Goal: Task Accomplishment & Management: Use online tool/utility

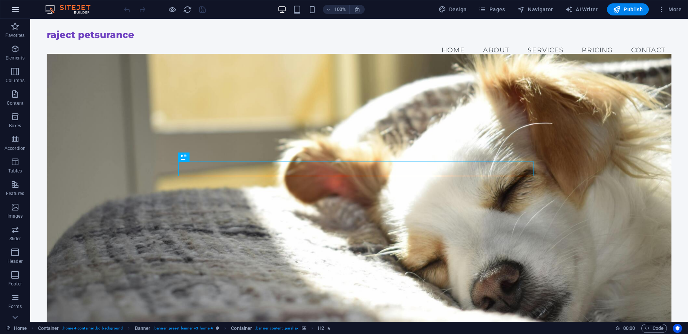
click at [16, 10] on icon "button" at bounding box center [15, 9] width 9 height 9
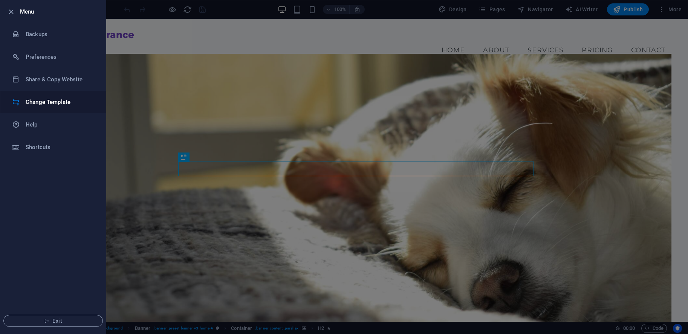
click at [47, 104] on h6 "Change Template" at bounding box center [61, 102] width 70 height 9
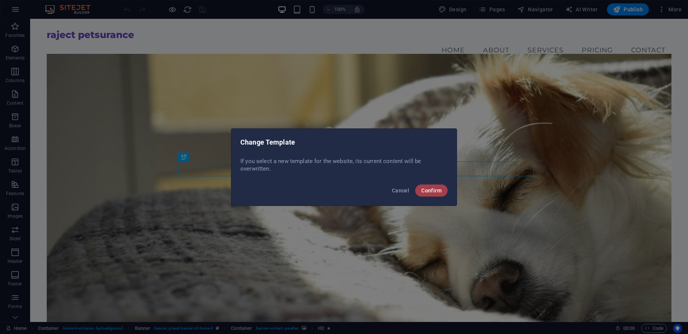
click at [435, 187] on button "Confirm" at bounding box center [431, 191] width 32 height 12
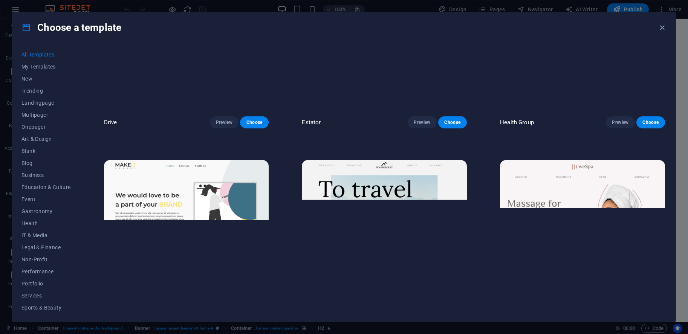
scroll to position [1797, 0]
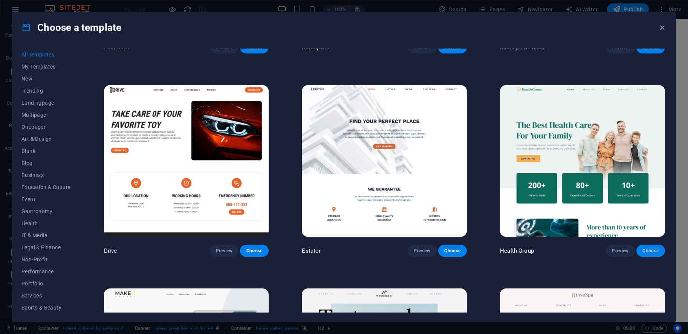
click at [648, 248] on span "Choose" at bounding box center [650, 251] width 17 height 6
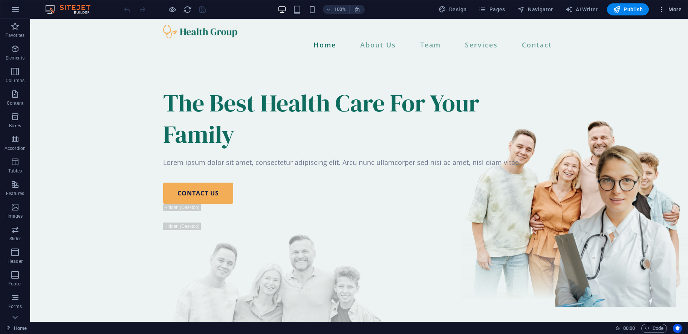
click at [681, 14] on button "More" at bounding box center [670, 9] width 30 height 12
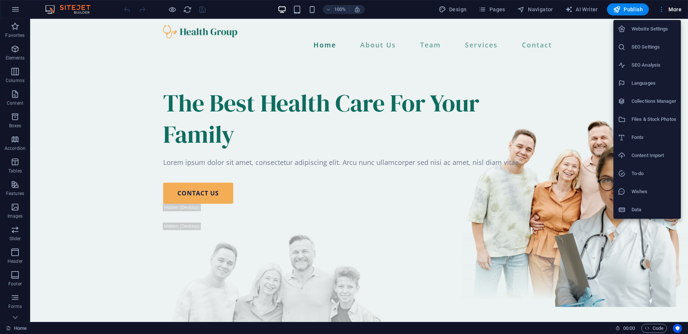
click at [576, 133] on div at bounding box center [344, 167] width 688 height 334
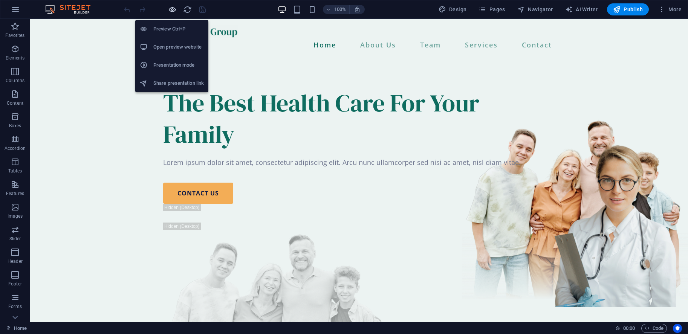
click at [170, 9] on icon "button" at bounding box center [172, 9] width 9 height 9
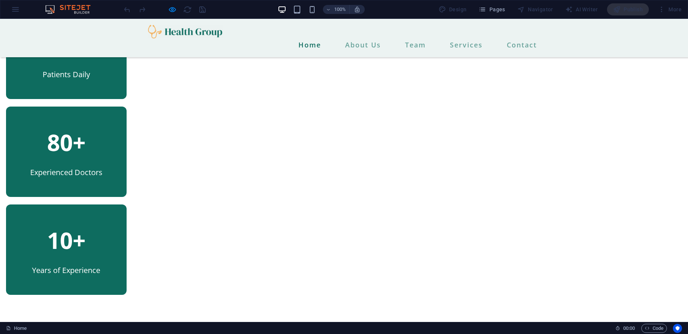
scroll to position [118, 0]
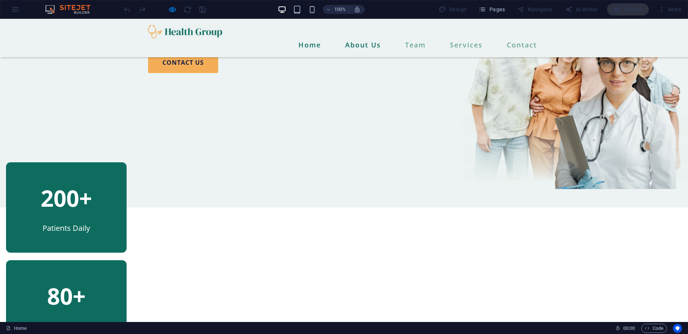
click at [352, 38] on link "About Us" at bounding box center [363, 44] width 42 height 13
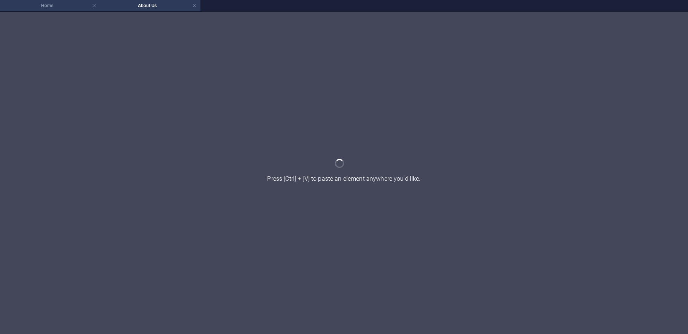
click at [65, 9] on h4 "Home" at bounding box center [50, 6] width 100 height 8
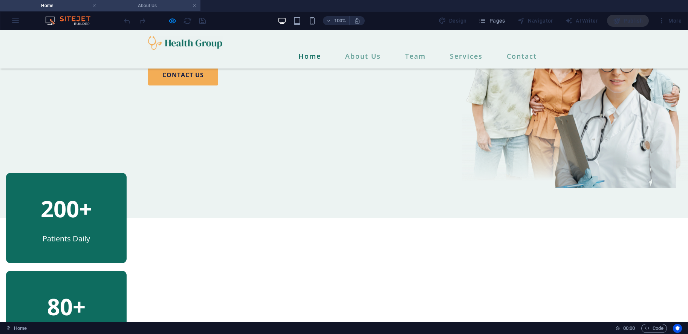
scroll to position [118, 0]
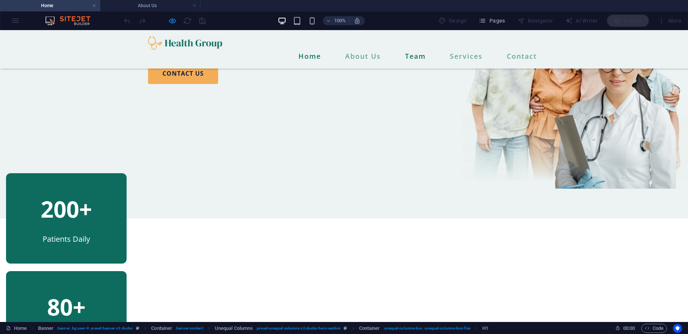
click at [410, 50] on link "Team" at bounding box center [415, 56] width 27 height 13
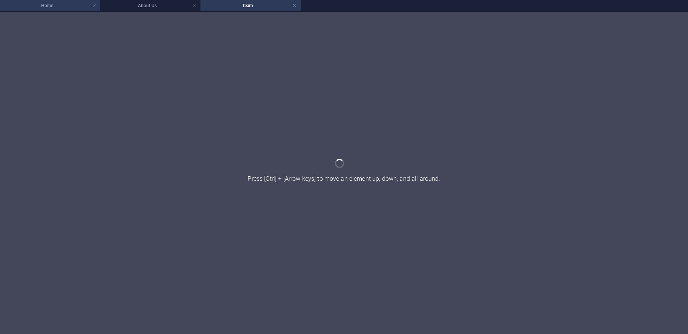
click at [51, 9] on h4 "Home" at bounding box center [50, 6] width 100 height 8
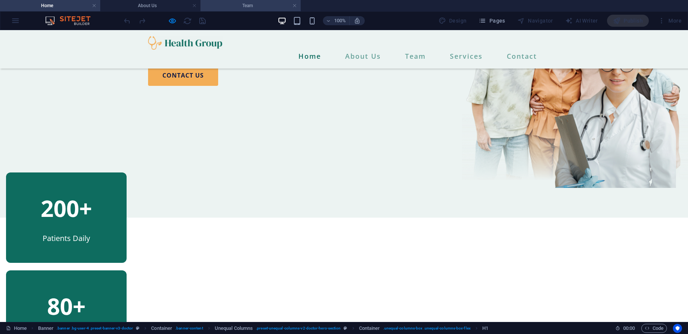
scroll to position [119, 0]
click at [466, 50] on link "Services" at bounding box center [466, 56] width 39 height 13
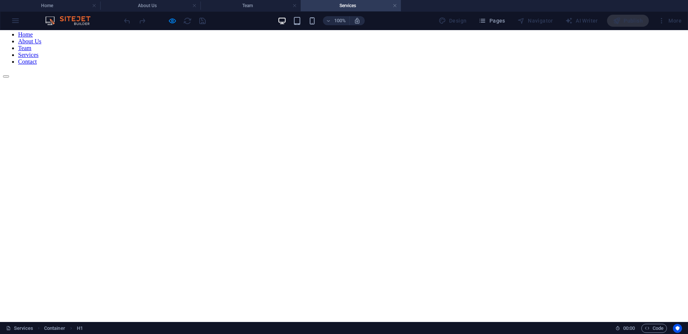
scroll to position [0, 0]
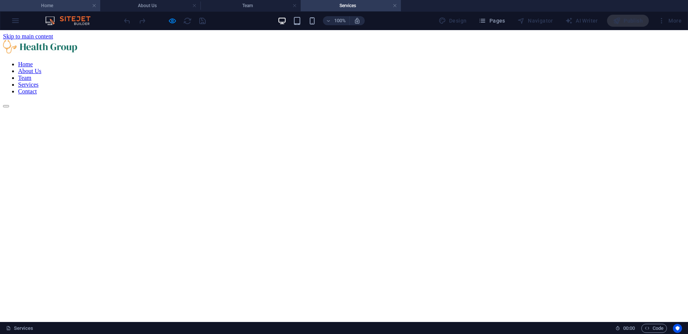
click at [75, 7] on h4 "Home" at bounding box center [50, 6] width 100 height 8
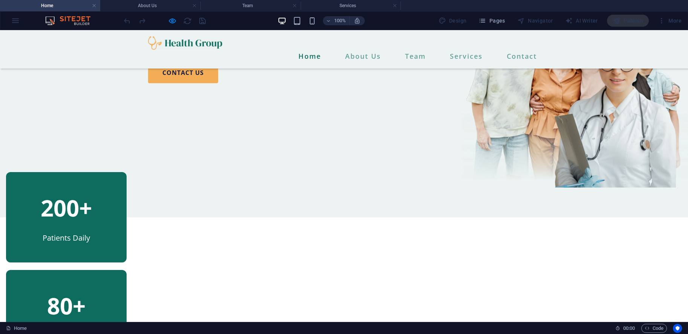
scroll to position [119, 0]
click at [374, 8] on h4 "Services" at bounding box center [351, 6] width 100 height 8
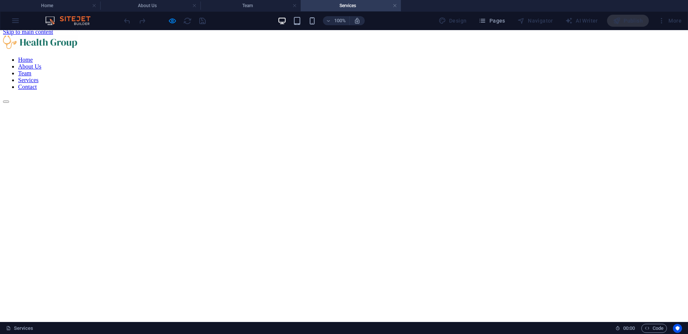
scroll to position [0, 0]
click at [341, 8] on h4 "Services" at bounding box center [351, 6] width 100 height 8
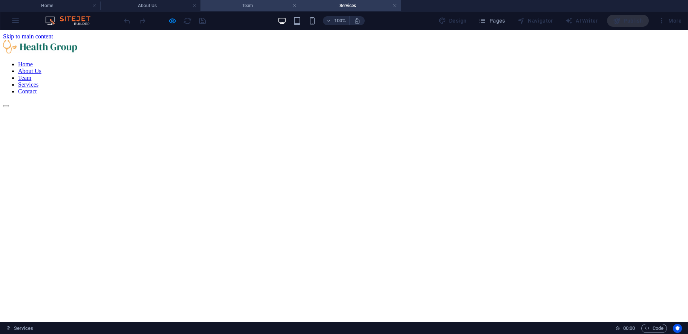
click at [259, 4] on h4 "Team" at bounding box center [250, 6] width 100 height 8
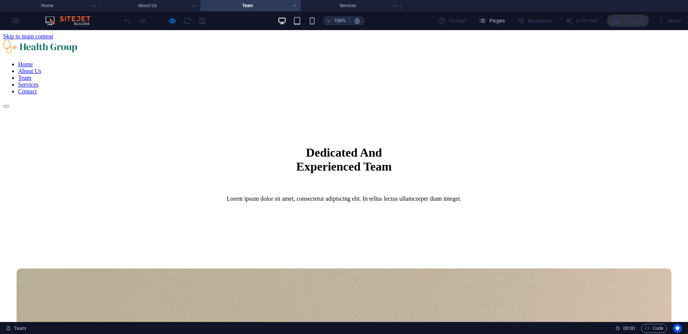
click at [347, 61] on nav "Home About Us Team Services Contact" at bounding box center [344, 78] width 682 height 34
click at [154, 2] on h4 "About Us" at bounding box center [150, 6] width 100 height 8
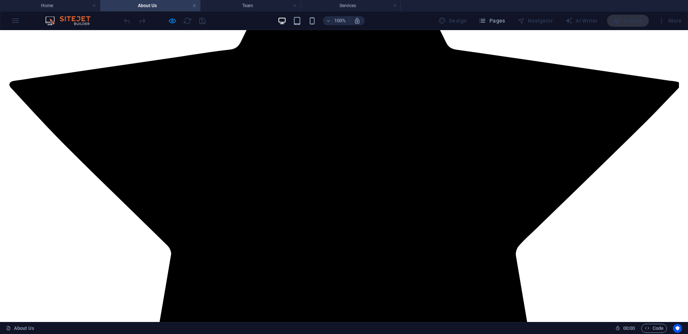
scroll to position [1617, 0]
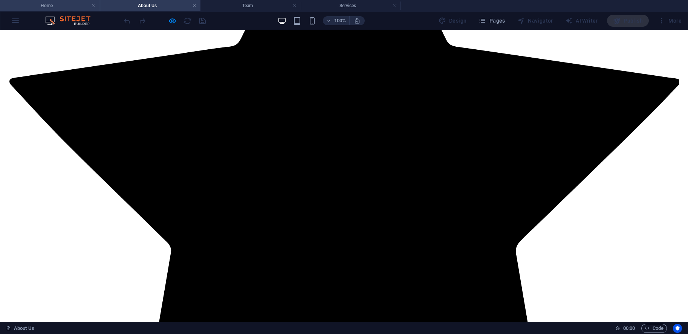
click at [77, 9] on h4 "Home" at bounding box center [50, 6] width 100 height 8
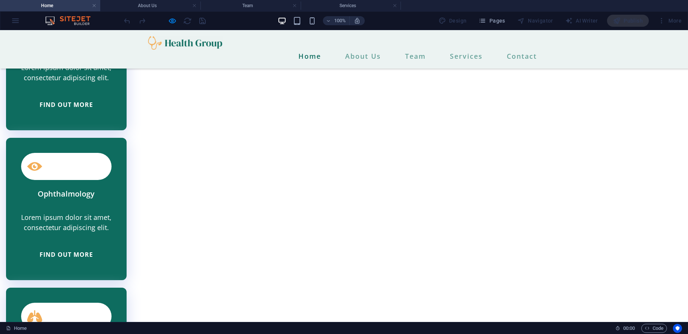
scroll to position [1743, 0]
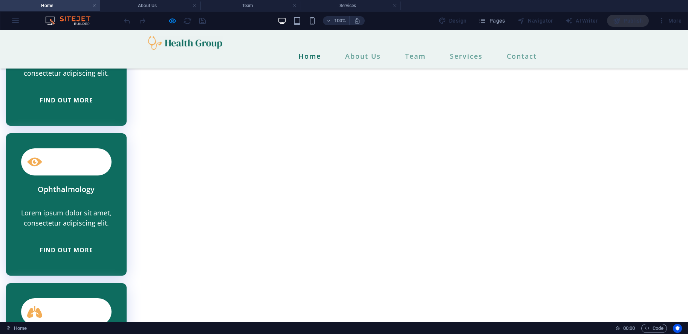
click at [68, 3] on h4 "Home" at bounding box center [50, 6] width 100 height 8
click at [525, 50] on link "Contact" at bounding box center [522, 56] width 36 height 13
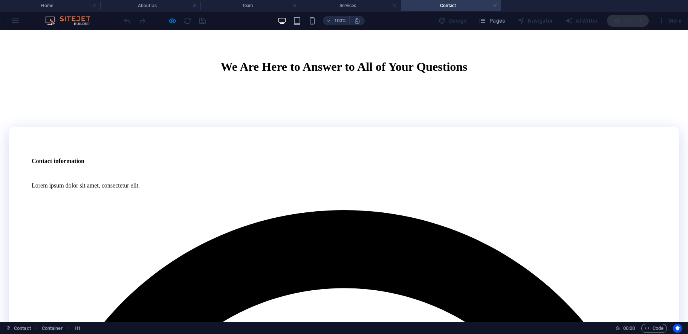
scroll to position [0, 0]
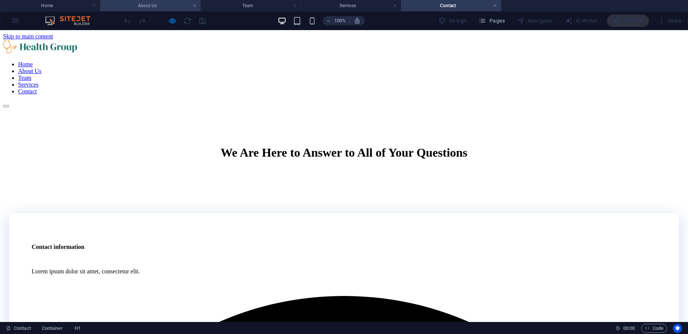
click at [168, 4] on h4 "About Us" at bounding box center [150, 6] width 100 height 8
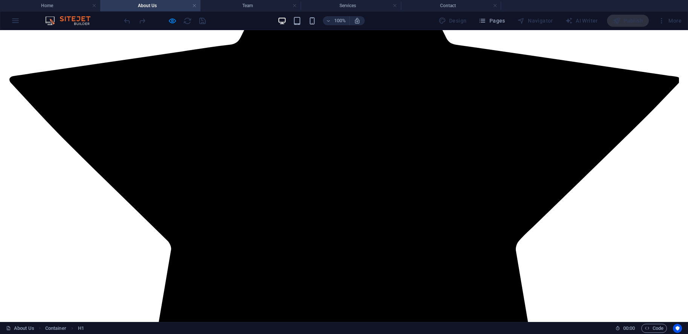
scroll to position [1617, 0]
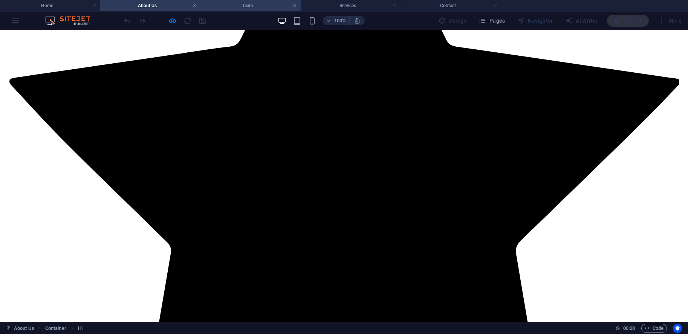
click at [262, 5] on h4 "Team" at bounding box center [250, 6] width 100 height 8
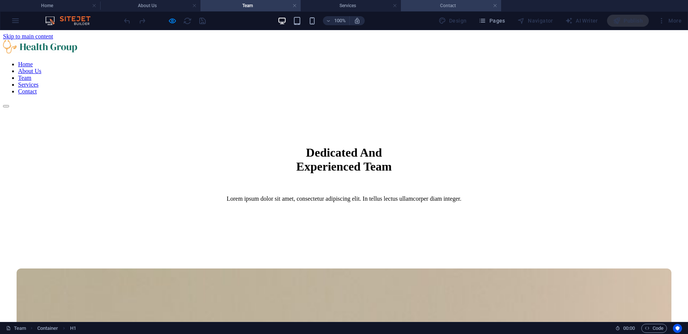
click at [448, 3] on h4 "Contact" at bounding box center [451, 6] width 100 height 8
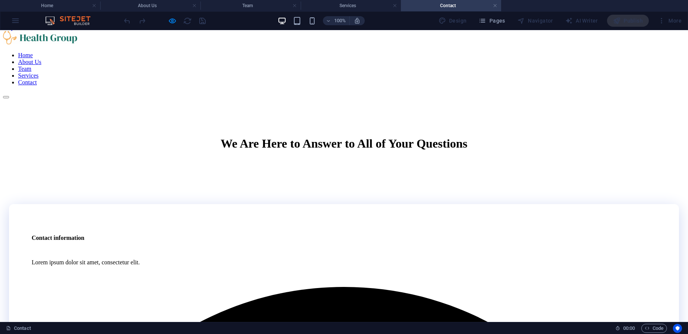
scroll to position [0, 0]
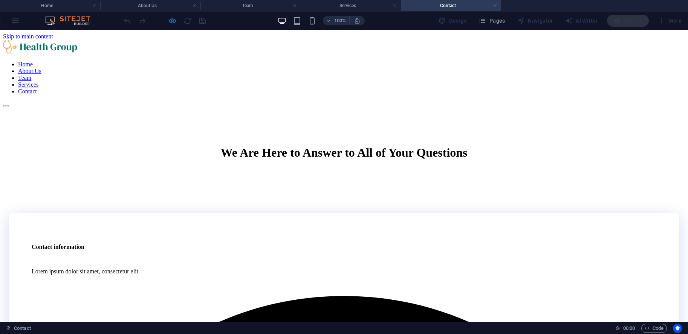
click at [173, 43] on div at bounding box center [344, 47] width 682 height 15
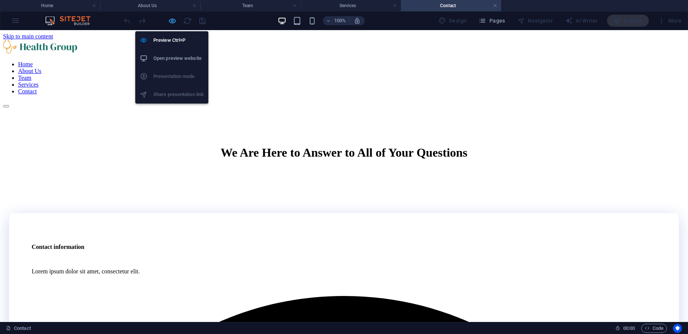
click at [168, 18] on span "button" at bounding box center [172, 21] width 9 height 9
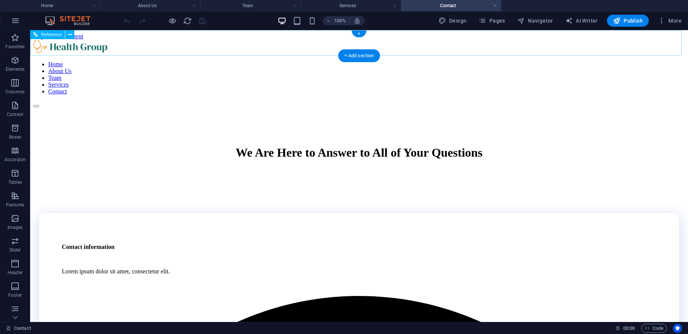
click at [211, 50] on div "Home About Us Team Services Contact" at bounding box center [359, 74] width 652 height 68
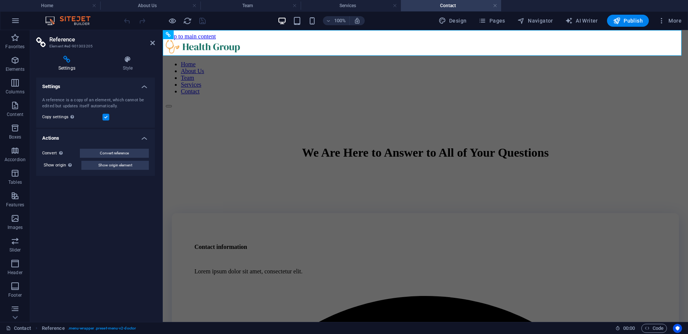
click at [150, 43] on h2 "Reference" at bounding box center [101, 39] width 105 height 7
click at [155, 43] on aside "Reference Element #ed-901303205 Settings Style Settings A reference is a copy o…" at bounding box center [96, 176] width 133 height 292
click at [151, 43] on icon at bounding box center [152, 43] width 5 height 6
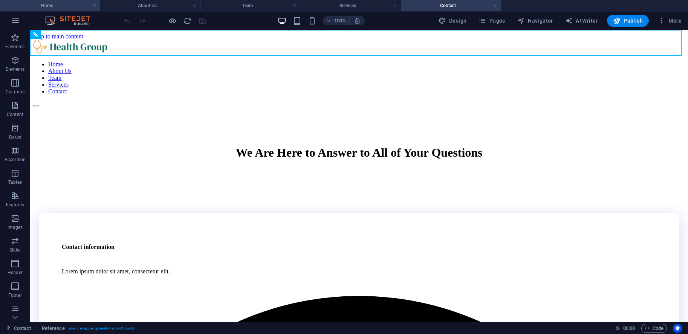
click at [69, 6] on h4 "Home" at bounding box center [50, 6] width 100 height 8
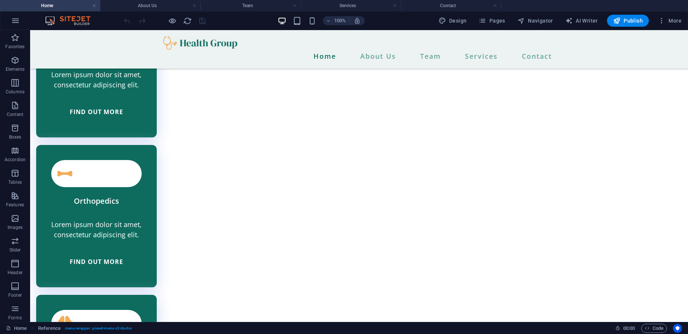
scroll to position [1713, 0]
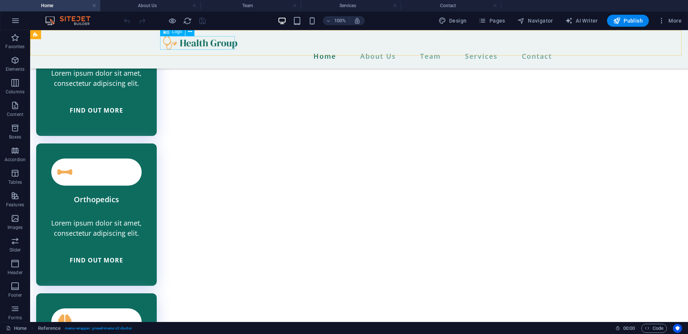
click at [194, 40] on div at bounding box center [359, 43] width 392 height 14
select select "px"
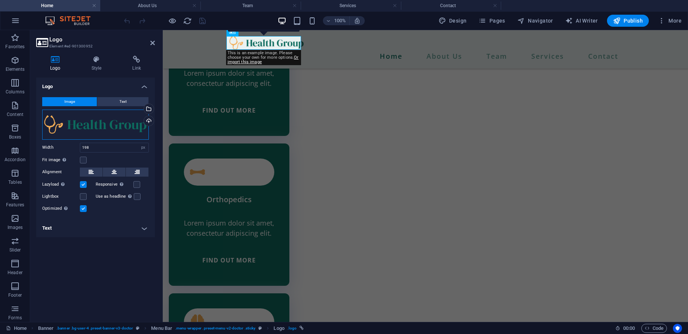
click at [105, 122] on div "Drag files here, click to choose files or select files from Files or our free s…" at bounding box center [95, 125] width 107 height 30
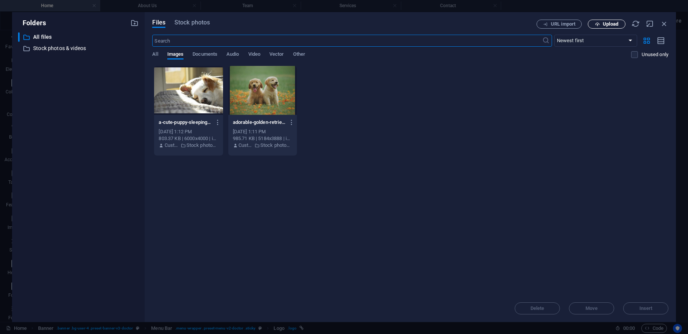
click at [603, 23] on span "Upload" at bounding box center [610, 24] width 15 height 5
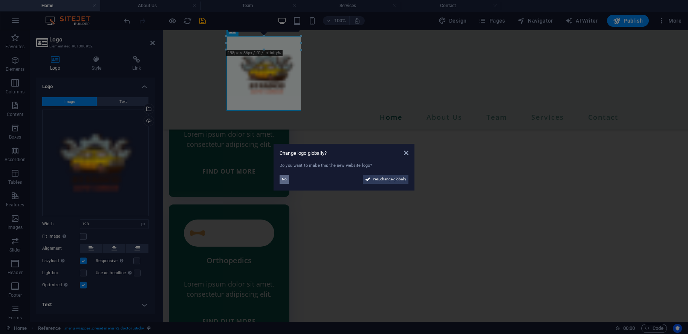
drag, startPoint x: 285, startPoint y: 179, endPoint x: 149, endPoint y: 147, distance: 139.8
click at [285, 179] on span "No" at bounding box center [284, 179] width 5 height 9
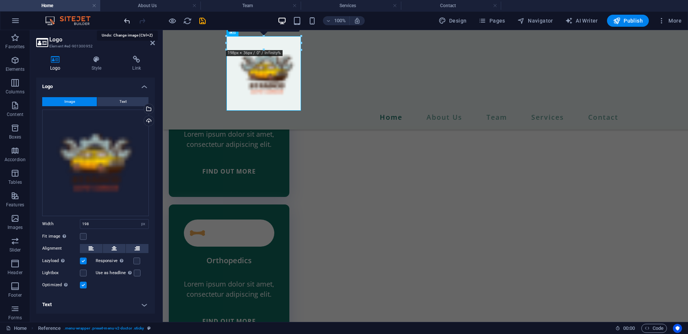
click at [125, 21] on icon "undo" at bounding box center [127, 21] width 9 height 9
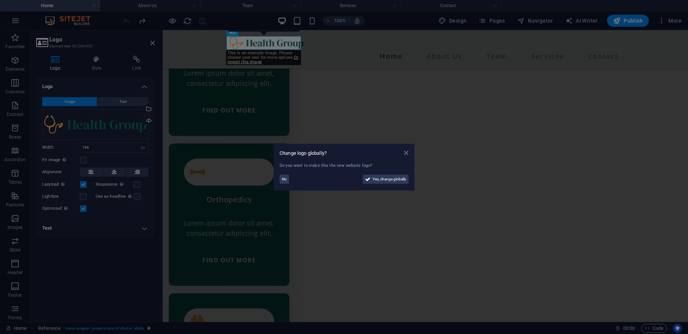
click at [405, 151] on icon at bounding box center [406, 153] width 5 height 6
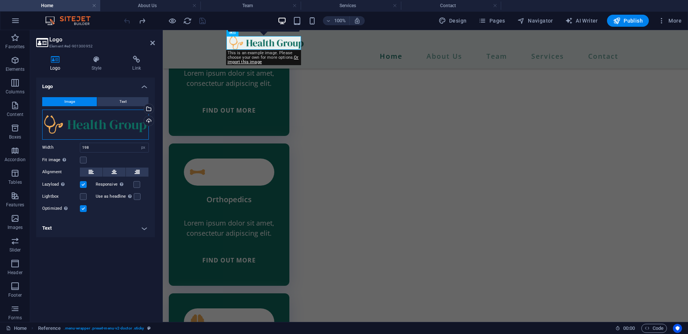
click at [89, 120] on div "Drag files here, click to choose files or select files from Files or our free s…" at bounding box center [95, 125] width 107 height 30
click at [89, 120] on body "raject petsurance Home About Us Team Services Contact Favorites Elements Column…" at bounding box center [344, 167] width 688 height 334
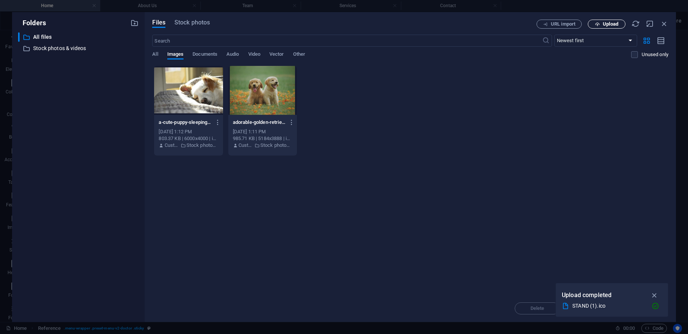
click at [604, 22] on span "Upload" at bounding box center [610, 24] width 15 height 5
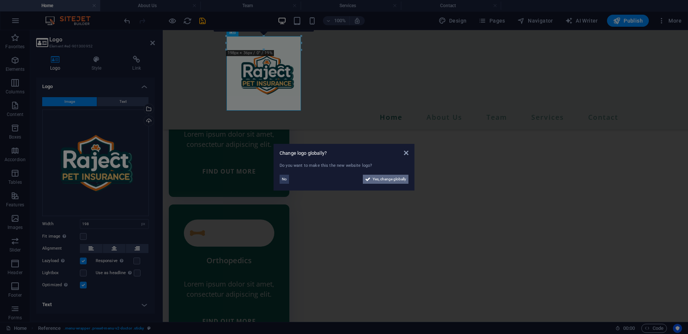
click at [388, 179] on span "Yes, change globally" at bounding box center [390, 179] width 34 height 9
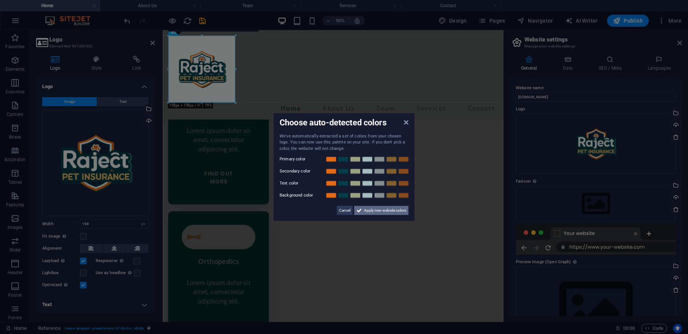
click at [370, 211] on span "Apply new website colors" at bounding box center [385, 210] width 42 height 9
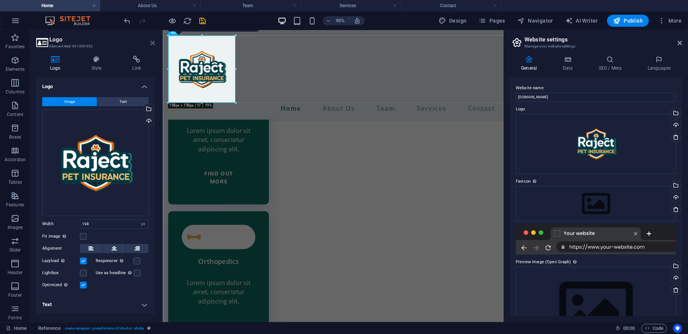
click at [153, 43] on icon at bounding box center [152, 43] width 5 height 6
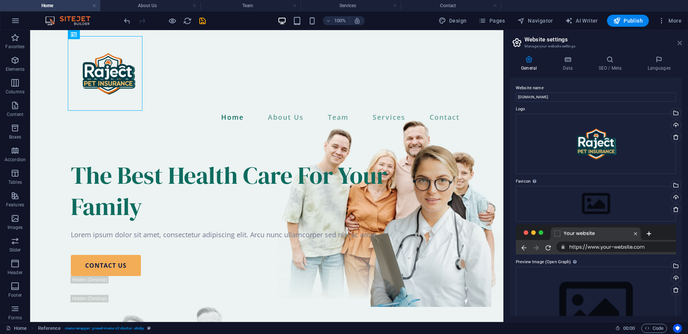
drag, startPoint x: 680, startPoint y: 44, endPoint x: 649, endPoint y: 15, distance: 42.1
click at [680, 44] on icon at bounding box center [679, 43] width 5 height 6
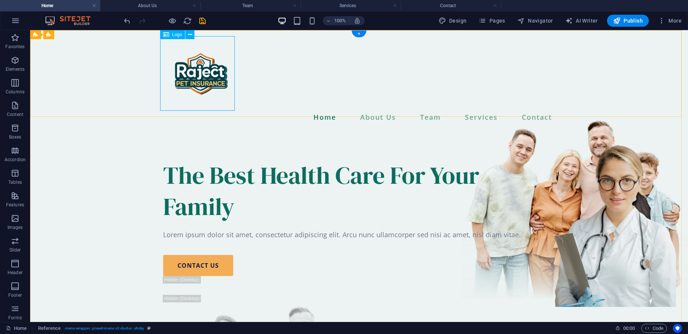
click at [222, 101] on div at bounding box center [359, 73] width 392 height 75
select select "px"
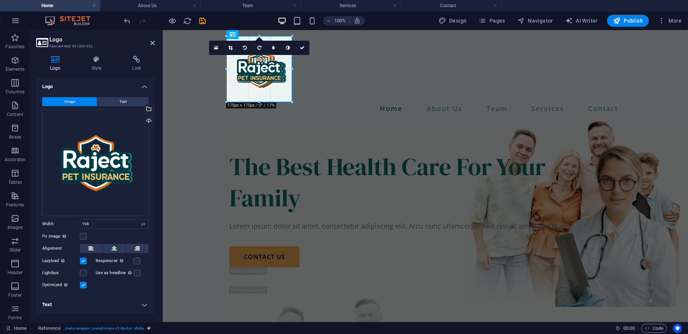
drag, startPoint x: 264, startPoint y: 111, endPoint x: 264, endPoint y: 104, distance: 6.8
click at [127, 19] on icon "undo" at bounding box center [127, 21] width 9 height 9
type input "198"
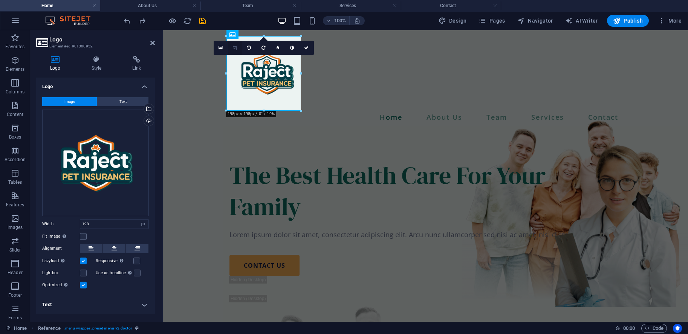
click at [235, 48] on icon at bounding box center [235, 48] width 4 height 5
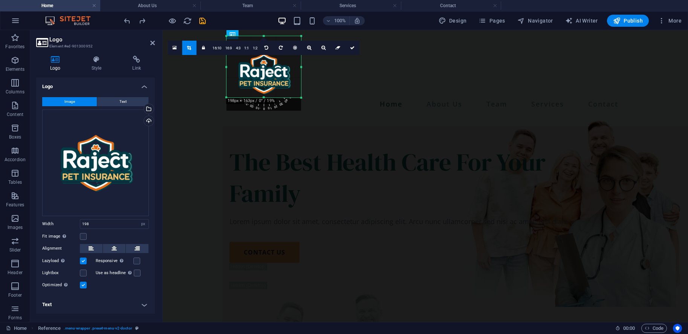
drag, startPoint x: 263, startPoint y: 110, endPoint x: 265, endPoint y: 96, distance: 13.6
click at [265, 96] on div at bounding box center [263, 97] width 75 height 3
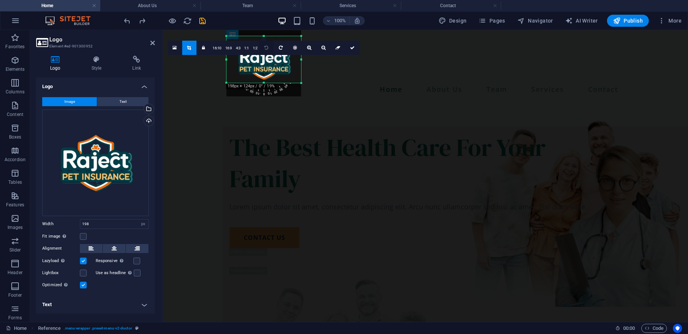
drag, startPoint x: 264, startPoint y: 36, endPoint x: 264, endPoint y: 50, distance: 13.9
click at [264, 50] on div "180 170 160 150 140 130 120 110 100 90 80 70 60 50 40 30 20 10 0 -10 -20 -30 -4…" at bounding box center [263, 59] width 75 height 47
click at [349, 48] on link at bounding box center [352, 48] width 14 height 14
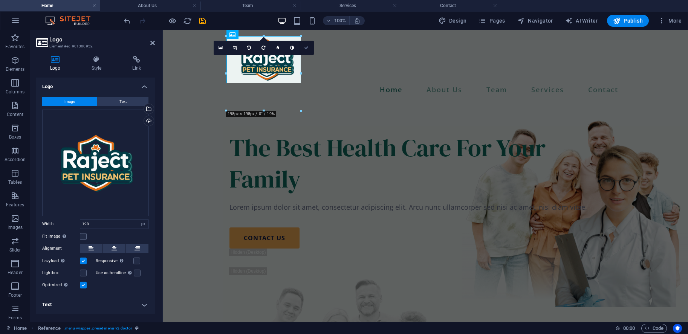
click at [308, 46] on icon at bounding box center [306, 48] width 5 height 5
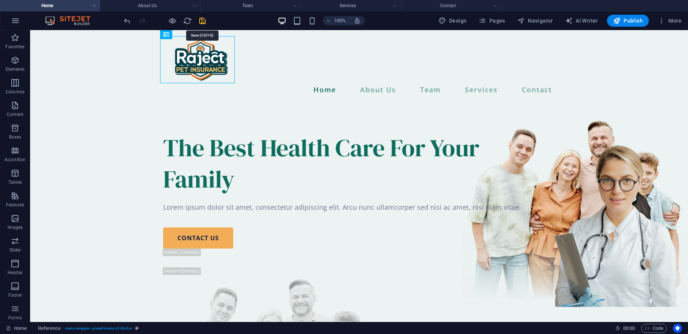
drag, startPoint x: 203, startPoint y: 19, endPoint x: 250, endPoint y: 36, distance: 50.8
click at [203, 19] on icon "save" at bounding box center [202, 21] width 9 height 9
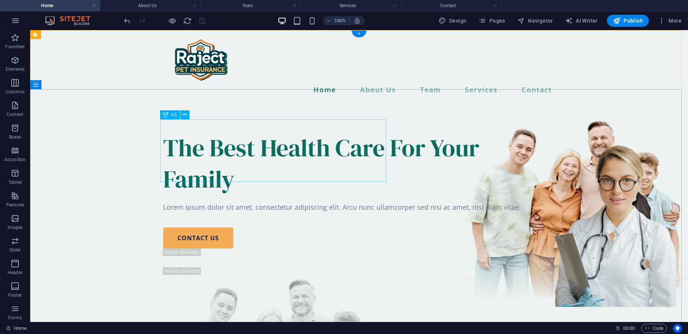
click at [262, 156] on div "The Best Health Care For Your Family" at bounding box center [359, 163] width 392 height 63
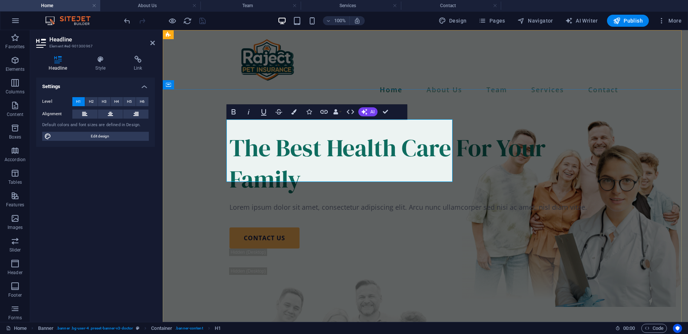
click at [358, 166] on h1 "The Best Health Care For Your Family" at bounding box center [425, 163] width 392 height 63
drag, startPoint x: 321, startPoint y: 168, endPoint x: 396, endPoint y: 169, distance: 74.6
click at [396, 169] on h1 "The Best Health Care For Your Family" at bounding box center [425, 163] width 392 height 63
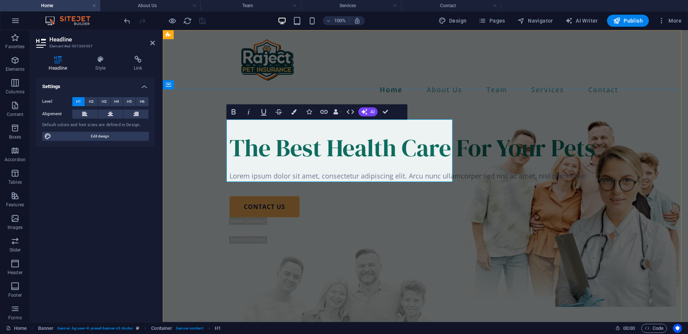
click at [272, 138] on h1 "The Best Health Care For Your Pets" at bounding box center [425, 147] width 392 height 31
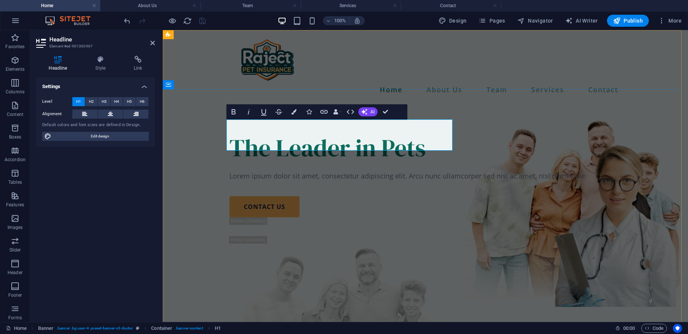
click at [429, 137] on h1 "The Leader in Pets" at bounding box center [425, 147] width 392 height 31
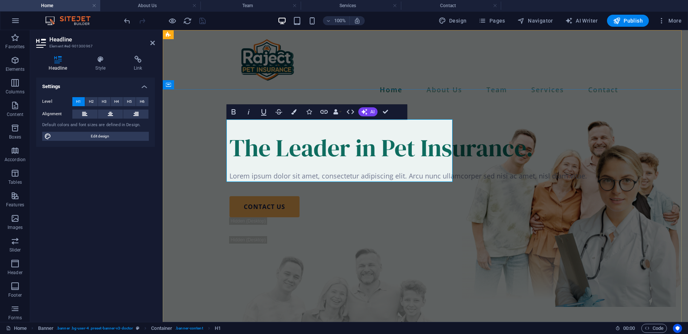
click at [345, 132] on h1 "The Leader in Pet Insurance." at bounding box center [425, 147] width 392 height 31
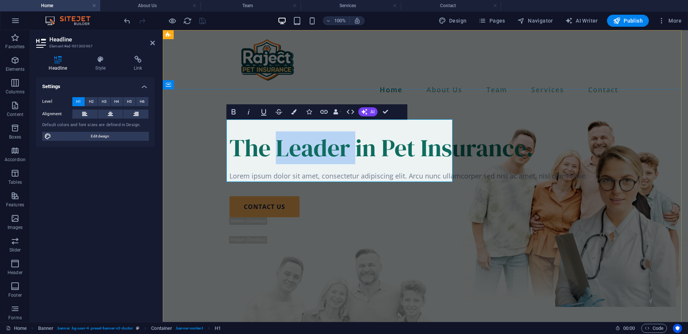
click at [345, 132] on h1 "The Leader in Pet Insurance." at bounding box center [425, 147] width 392 height 31
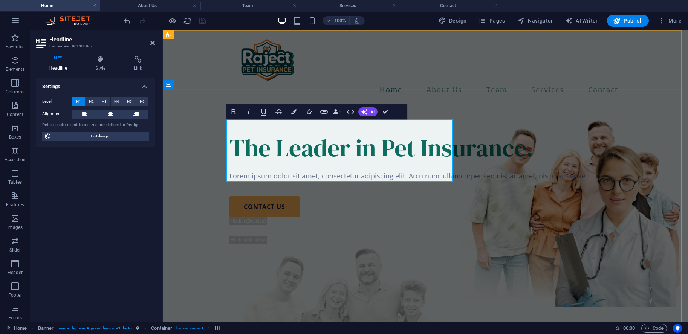
click at [345, 132] on h1 "The Leader in Pet Insurance." at bounding box center [425, 147] width 392 height 31
click at [368, 114] on button "AI" at bounding box center [367, 111] width 19 height 9
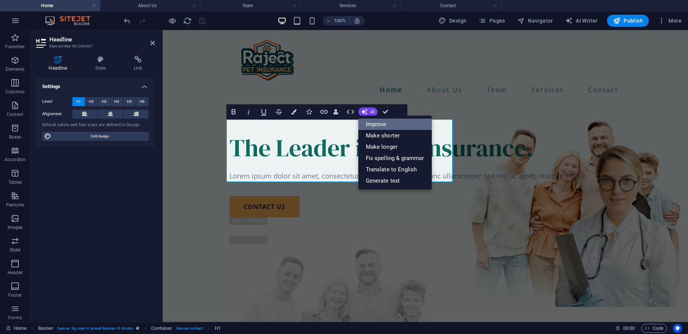
click at [377, 124] on link "Improve" at bounding box center [394, 124] width 73 height 11
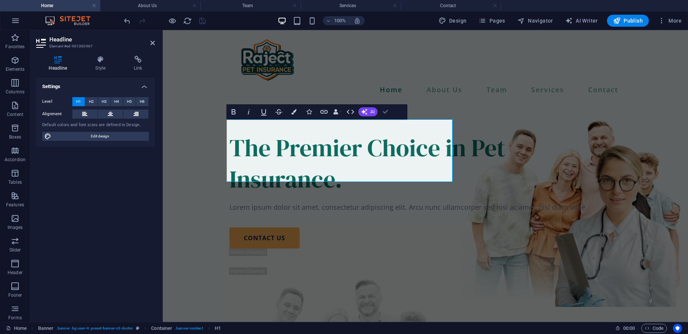
drag, startPoint x: 385, startPoint y: 111, endPoint x: 356, endPoint y: 82, distance: 41.0
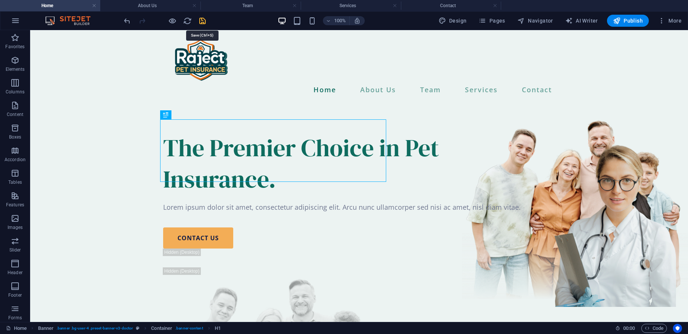
click at [201, 21] on icon "save" at bounding box center [202, 21] width 9 height 9
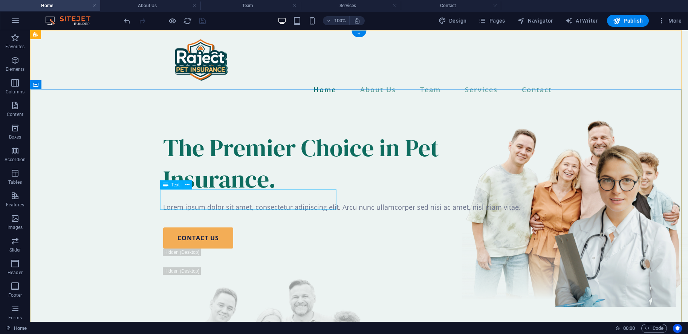
click at [219, 202] on div "Lorem ipsum dolor sit amet, consectetur adipiscing elit. Arcu nunc ullamcorper …" at bounding box center [359, 207] width 392 height 10
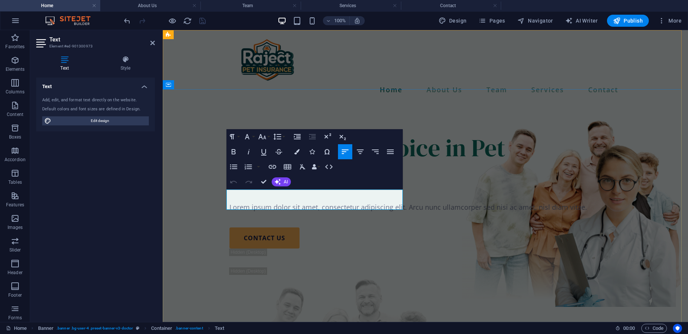
click at [293, 203] on p "Lorem ipsum dolor sit amet, consectetur adipiscing elit. Arcu nunc ullamcorper …" at bounding box center [425, 207] width 392 height 10
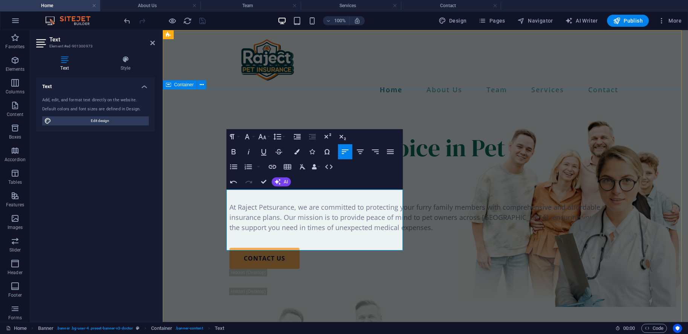
scroll to position [1948, 5]
drag, startPoint x: 264, startPoint y: 183, endPoint x: 289, endPoint y: 141, distance: 49.2
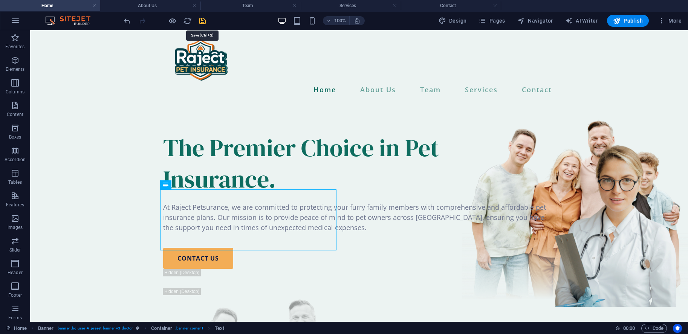
click at [206, 20] on icon "save" at bounding box center [202, 21] width 9 height 9
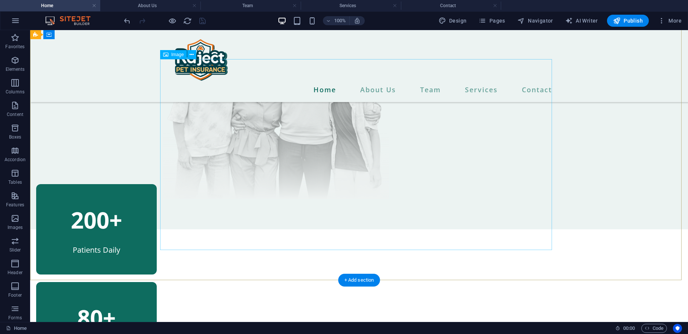
scroll to position [269, 0]
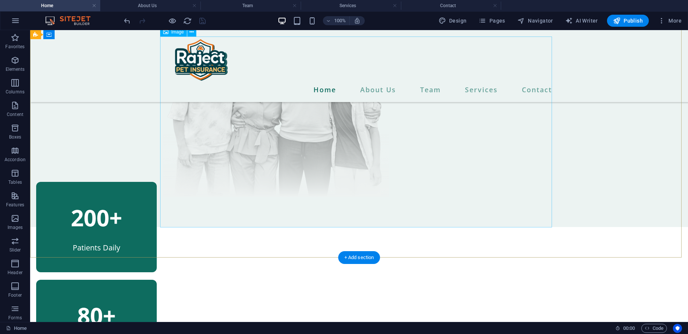
click at [338, 148] on figure at bounding box center [359, 101] width 392 height 191
select select "px"
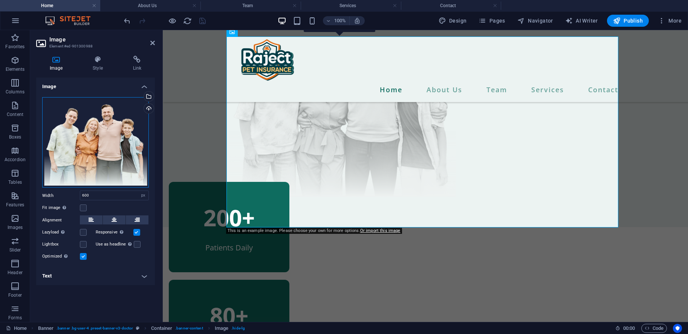
click at [77, 103] on div "Drag files here, click to choose files or select files from Files or our free s…" at bounding box center [95, 142] width 107 height 91
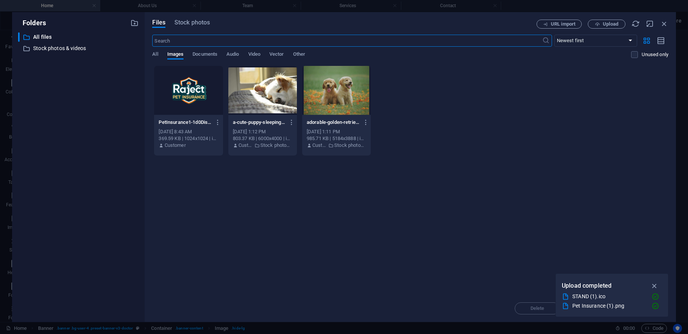
click at [275, 110] on div at bounding box center [262, 90] width 69 height 49
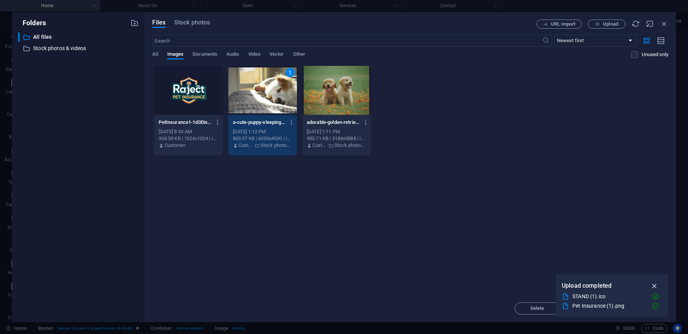
click at [652, 284] on icon "button" at bounding box center [654, 286] width 9 height 8
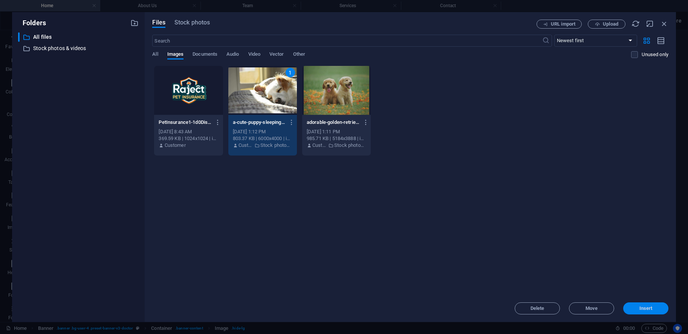
click at [640, 311] on span "Insert" at bounding box center [645, 308] width 13 height 5
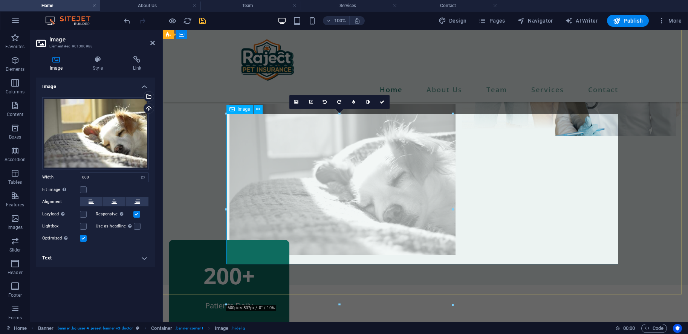
scroll to position [154, 0]
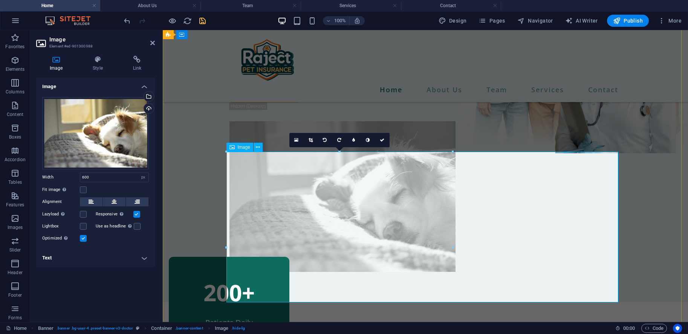
click at [508, 223] on figure at bounding box center [425, 196] width 392 height 151
click at [128, 22] on icon "undo" at bounding box center [127, 21] width 9 height 9
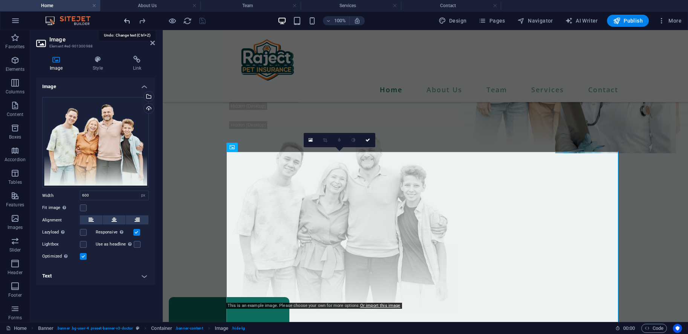
click at [128, 22] on icon "undo" at bounding box center [127, 21] width 9 height 9
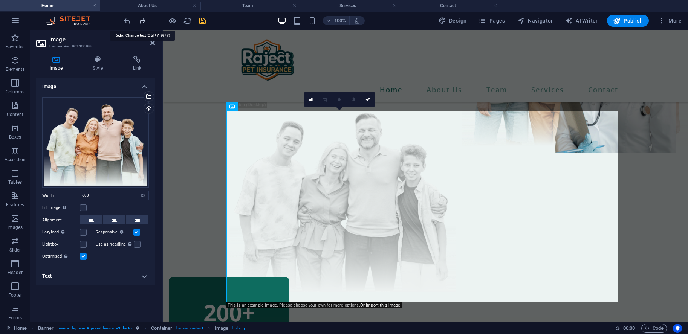
click at [145, 21] on icon "redo" at bounding box center [142, 21] width 9 height 9
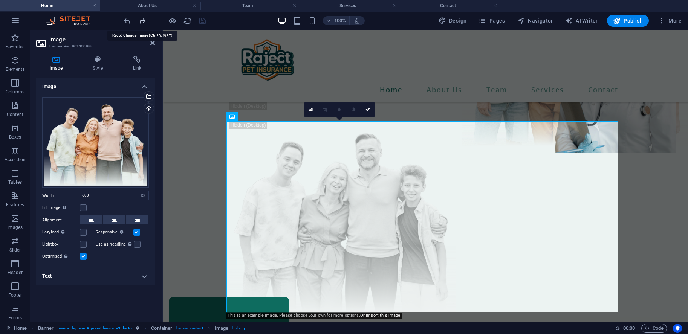
click at [142, 17] on icon "redo" at bounding box center [142, 21] width 9 height 9
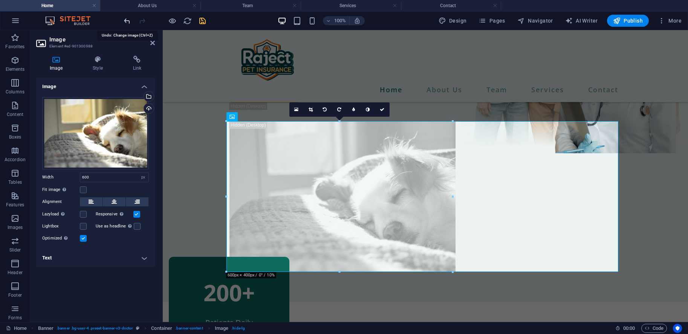
click at [124, 23] on icon "undo" at bounding box center [127, 21] width 9 height 9
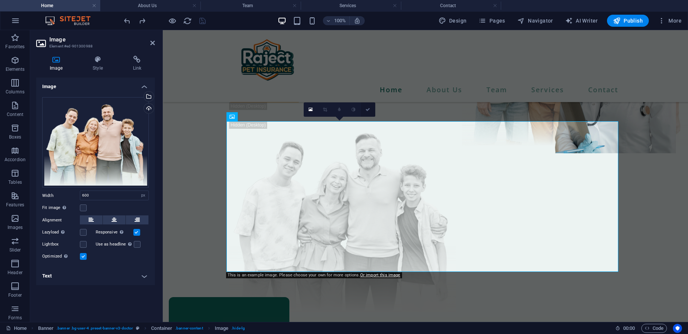
click at [365, 108] on link at bounding box center [368, 109] width 14 height 14
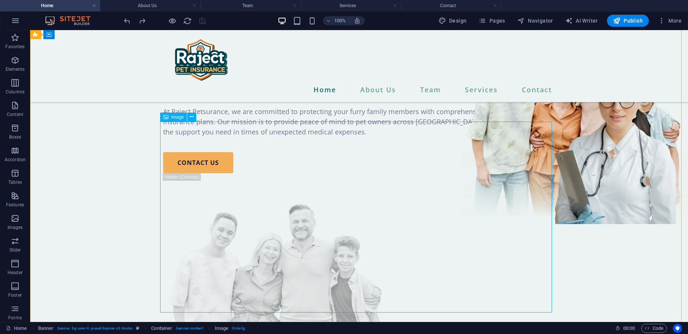
scroll to position [38, 0]
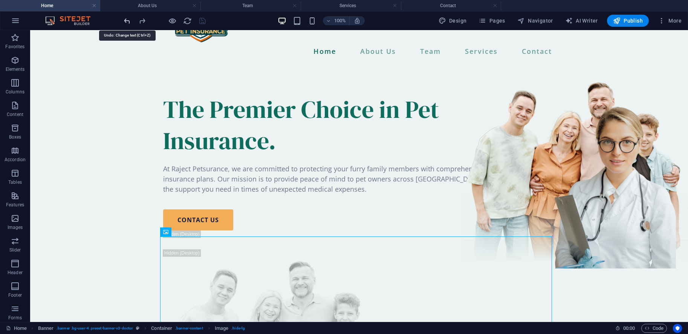
click at [128, 20] on icon "undo" at bounding box center [127, 21] width 9 height 9
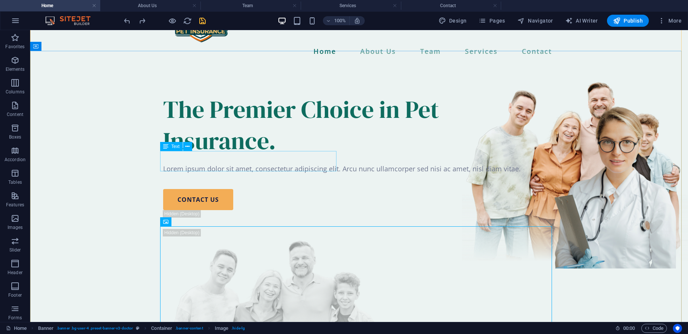
click at [227, 164] on div "Lorem ipsum dolor sit amet, consectetur adipiscing elit. Arcu nunc ullamcorper …" at bounding box center [359, 169] width 392 height 10
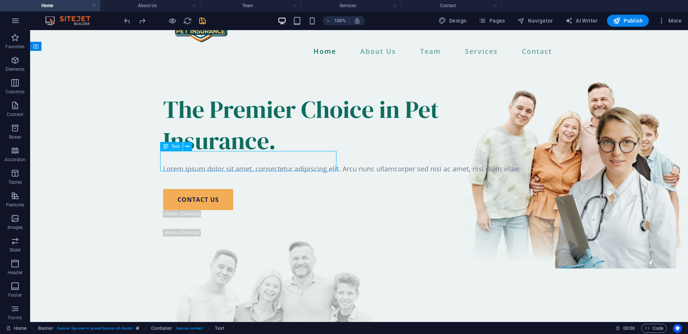
click at [227, 164] on div "Lorem ipsum dolor sit amet, consectetur adipiscing elit. Arcu nunc ullamcorper …" at bounding box center [359, 169] width 392 height 10
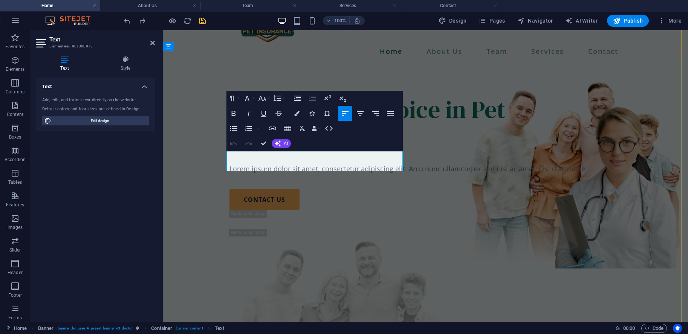
click at [229, 164] on p "Lorem ipsum dolor sit amet, consectetur adipiscing elit. Arcu nunc ullamcorper …" at bounding box center [425, 169] width 392 height 10
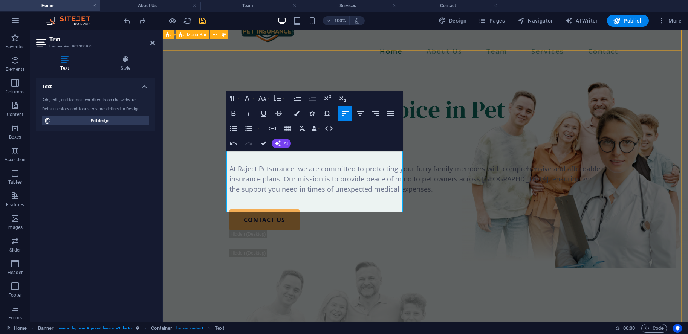
scroll to position [1948, 5]
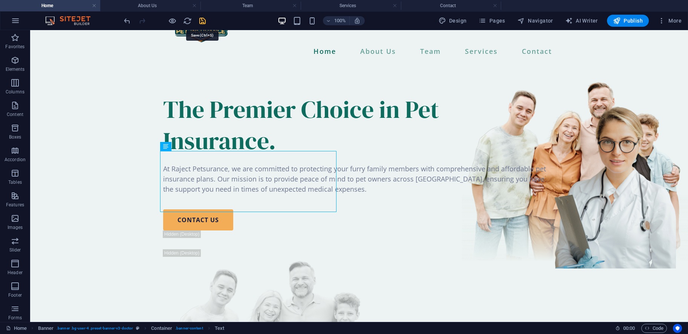
click at [203, 22] on icon "save" at bounding box center [202, 21] width 9 height 9
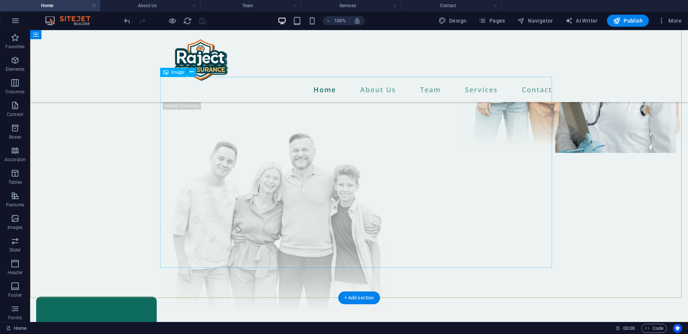
scroll to position [231, 0]
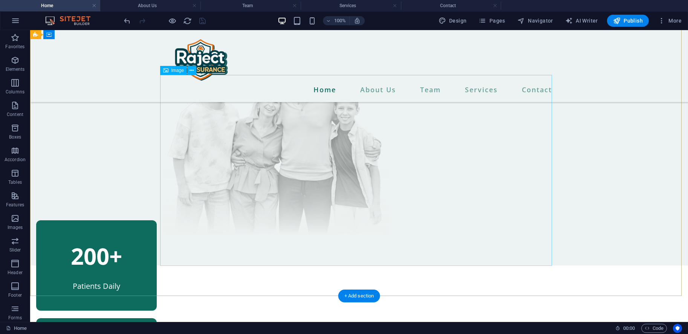
click at [451, 154] on figure at bounding box center [359, 139] width 392 height 191
select select "px"
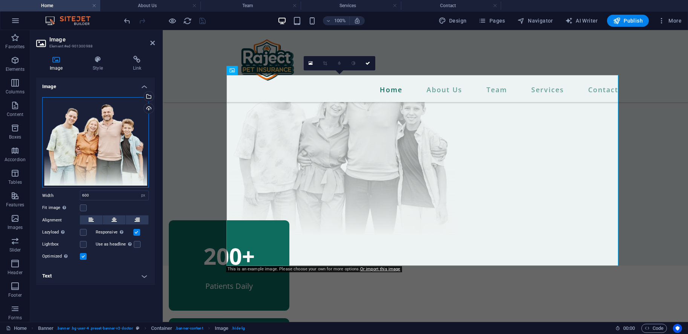
click at [108, 149] on div "Drag files here, click to choose files or select files from Files or our free s…" at bounding box center [95, 142] width 107 height 91
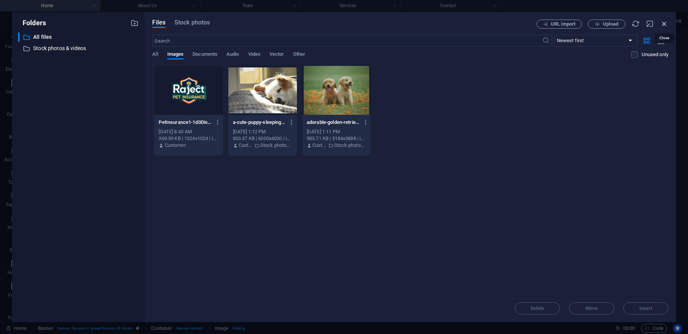
click at [667, 23] on icon "button" at bounding box center [664, 24] width 8 height 8
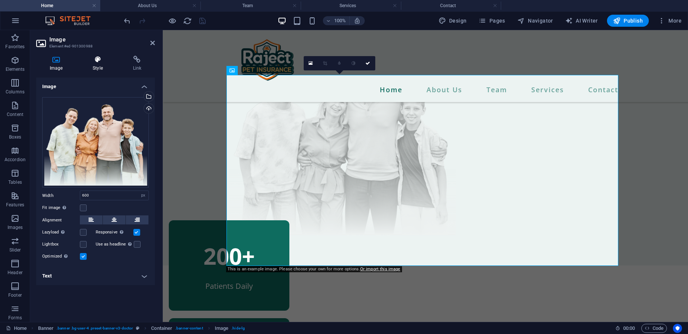
click at [106, 64] on h4 "Style" at bounding box center [99, 64] width 40 height 16
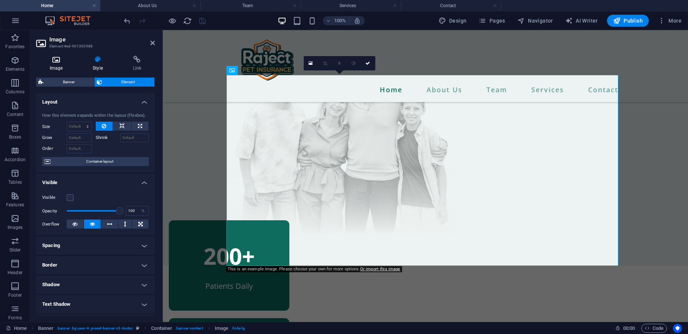
click at [57, 63] on icon at bounding box center [56, 60] width 40 height 8
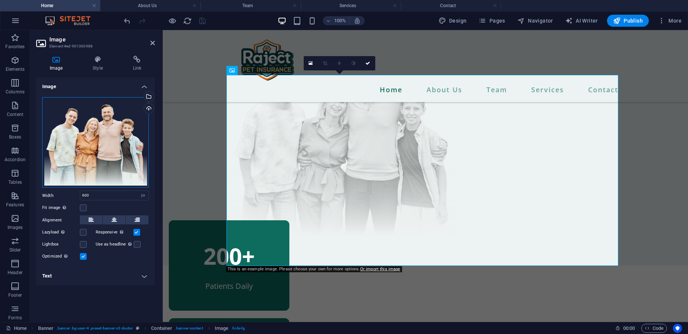
click at [107, 160] on div "Drag files here, click to choose files or select files from Files or our free s…" at bounding box center [95, 142] width 107 height 91
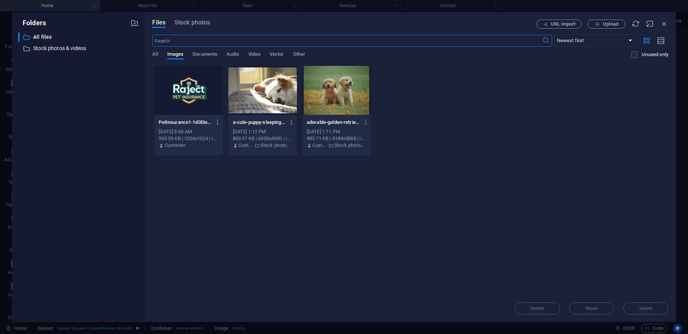
click at [333, 93] on div at bounding box center [336, 90] width 69 height 49
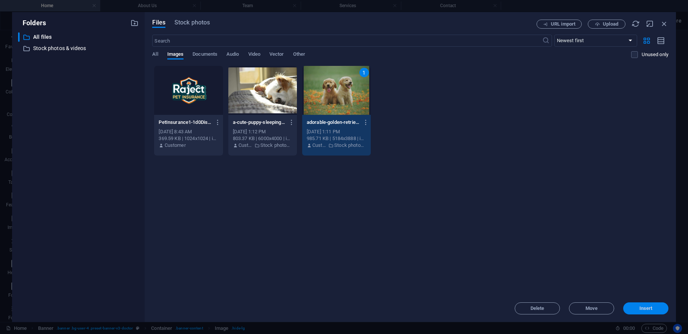
click at [644, 307] on span "Insert" at bounding box center [645, 308] width 13 height 5
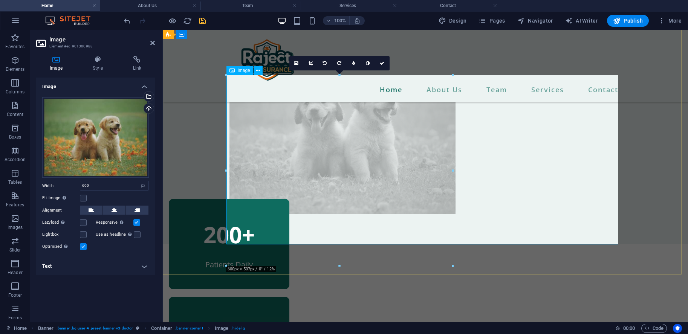
scroll to position [154, 0]
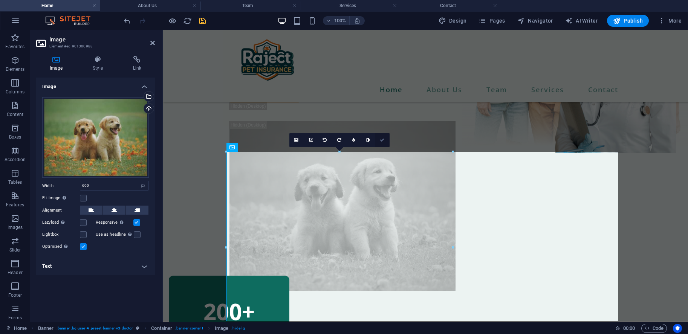
click at [381, 141] on icon at bounding box center [382, 140] width 5 height 5
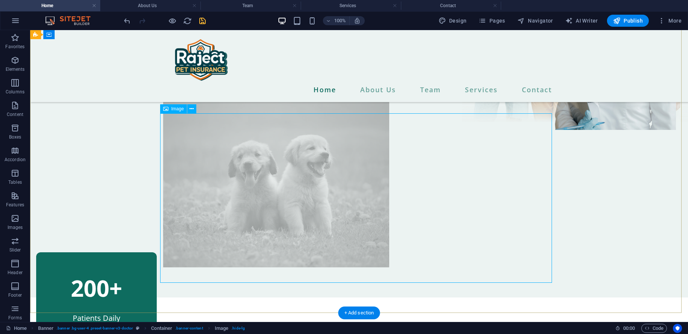
scroll to position [192, 0]
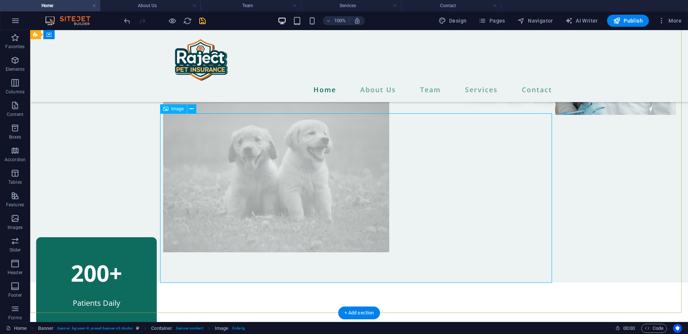
click at [493, 200] on figure at bounding box center [359, 168] width 392 height 170
select select "px"
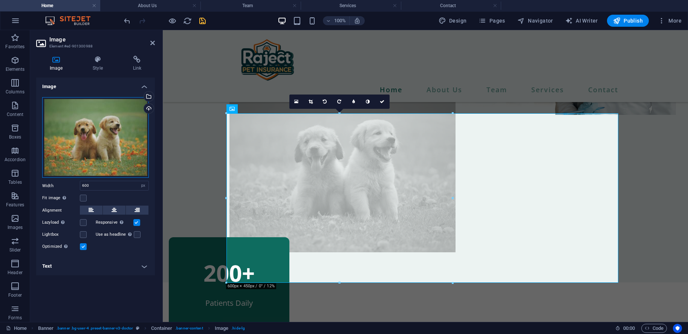
click at [99, 130] on div "Drag files here, click to choose files or select files from Files or our free s…" at bounding box center [95, 137] width 107 height 81
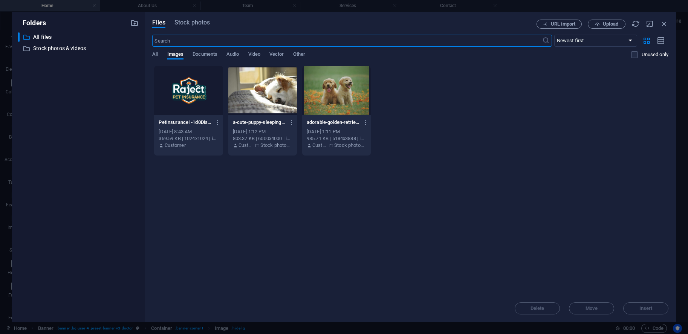
click at [277, 98] on div at bounding box center [262, 90] width 69 height 49
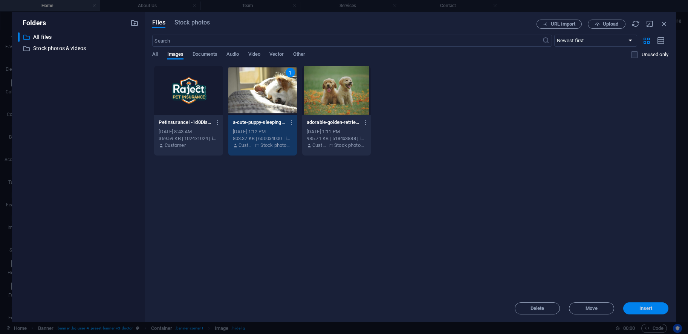
click at [636, 309] on span "Insert" at bounding box center [645, 308] width 39 height 5
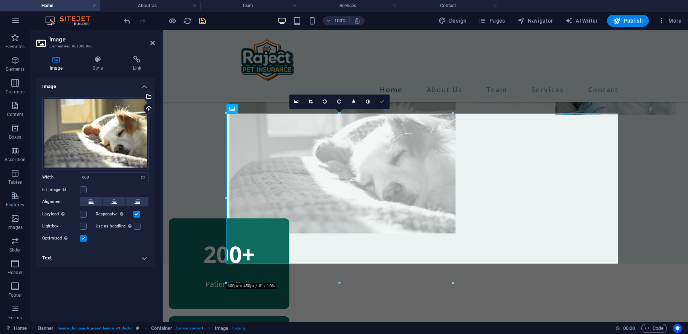
drag, startPoint x: 386, startPoint y: 99, endPoint x: 357, endPoint y: 74, distance: 38.7
click at [386, 99] on link at bounding box center [382, 102] width 14 height 14
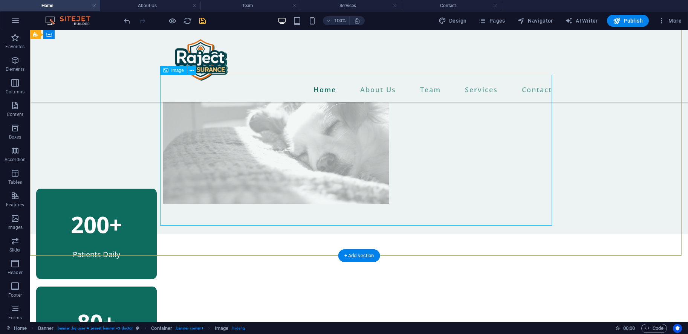
scroll to position [231, 0]
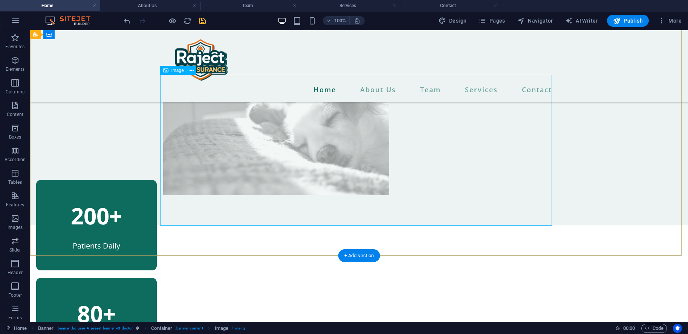
click at [470, 160] on figure at bounding box center [359, 119] width 392 height 151
select select "px"
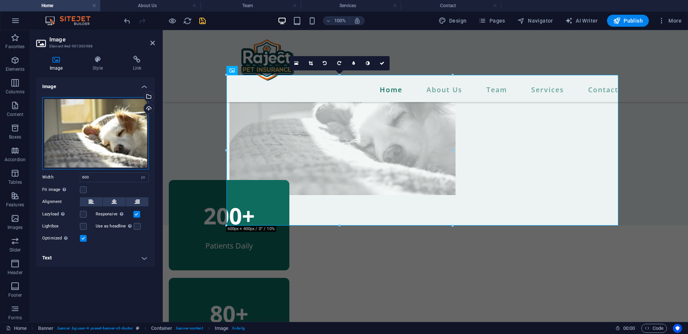
click at [99, 121] on div "Drag files here, click to choose files or select files from Files or our free s…" at bounding box center [95, 133] width 107 height 72
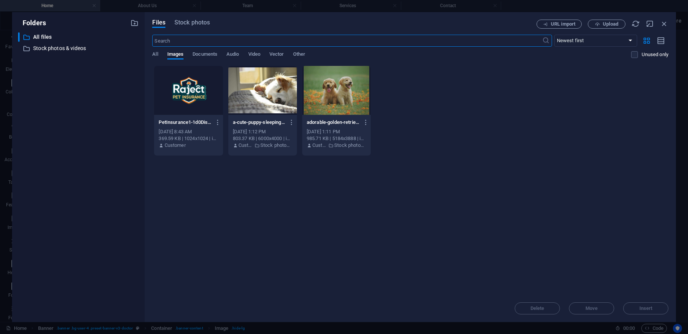
click at [344, 97] on div at bounding box center [336, 90] width 69 height 49
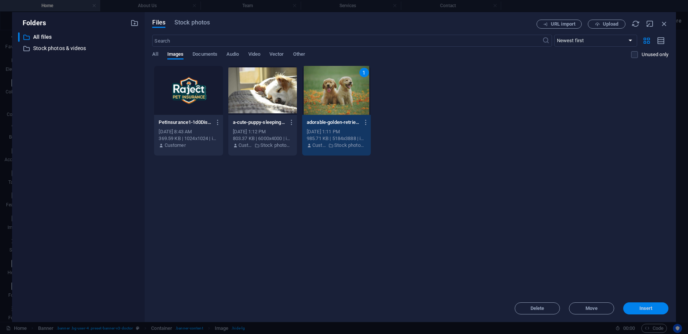
drag, startPoint x: 643, startPoint y: 309, endPoint x: 480, endPoint y: 278, distance: 165.7
click at [643, 309] on span "Insert" at bounding box center [645, 308] width 13 height 5
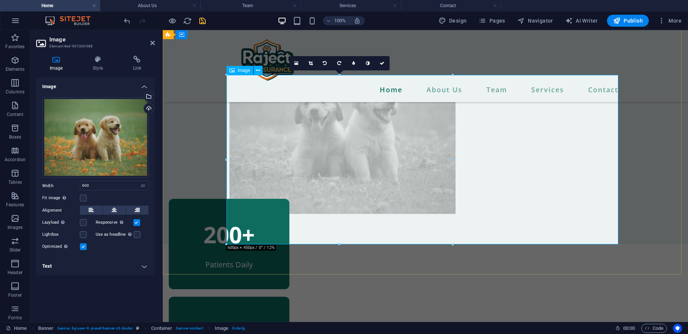
click at [559, 189] on figure at bounding box center [425, 129] width 392 height 170
click at [151, 43] on icon at bounding box center [152, 43] width 5 height 6
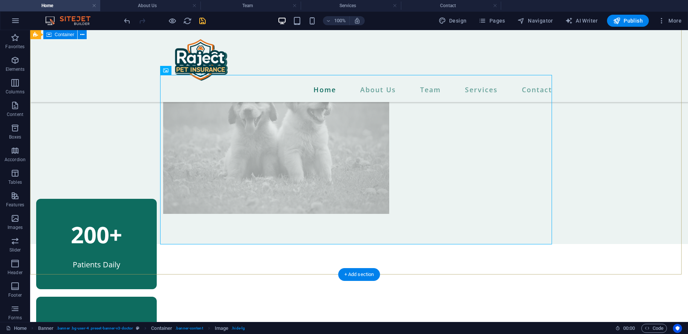
click at [653, 162] on div "The Premier Choice in Pet Insurance. At Raject Petsurance, we are committed to …" at bounding box center [359, 22] width 658 height 444
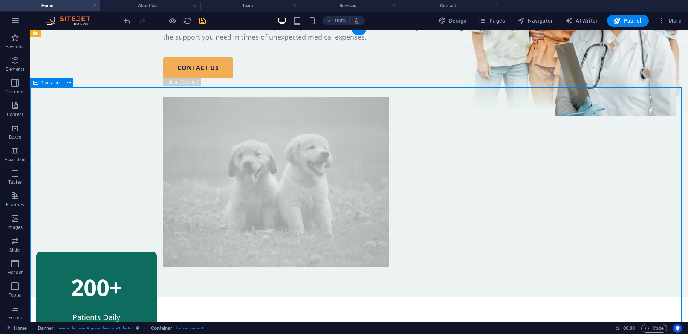
scroll to position [192, 0]
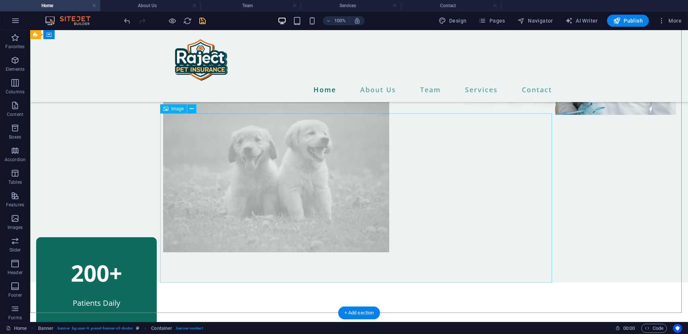
click at [431, 193] on figure at bounding box center [359, 168] width 392 height 170
click at [429, 194] on figure at bounding box center [359, 168] width 392 height 170
click at [191, 110] on icon at bounding box center [191, 109] width 4 height 8
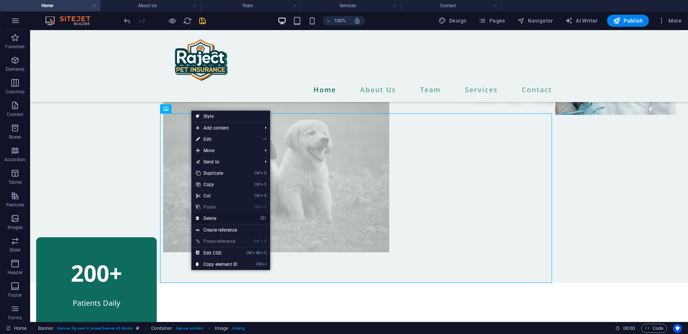
click at [214, 217] on link "⌦ Delete" at bounding box center [216, 218] width 50 height 11
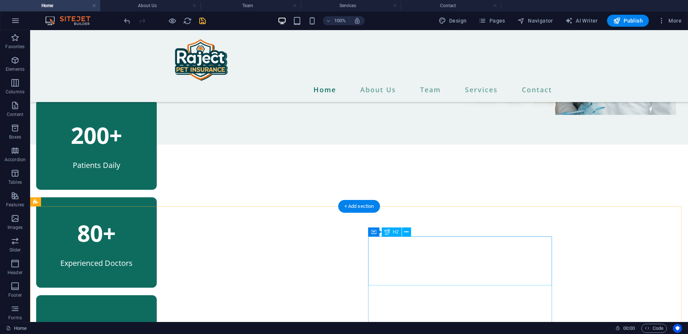
scroll to position [0, 0]
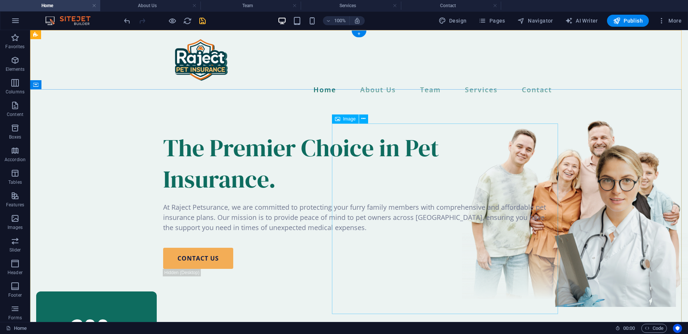
click at [511, 210] on figure at bounding box center [575, 204] width 226 height 191
select select "px"
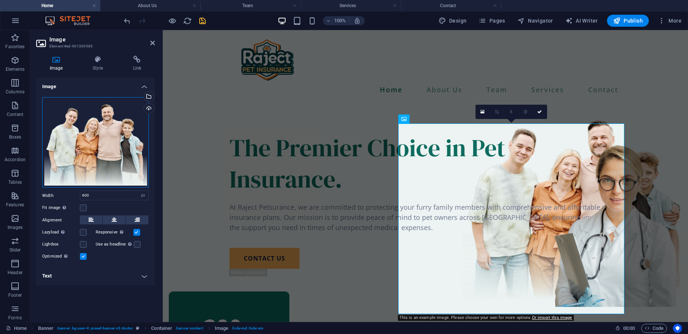
click at [90, 116] on div "Drag files here, click to choose files or select files from Files or our free s…" at bounding box center [95, 142] width 107 height 91
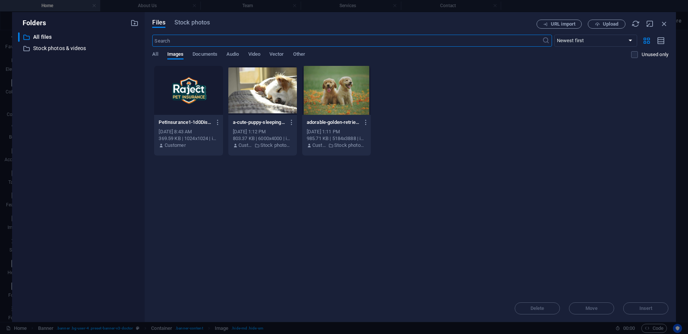
click at [267, 95] on div at bounding box center [262, 90] width 69 height 49
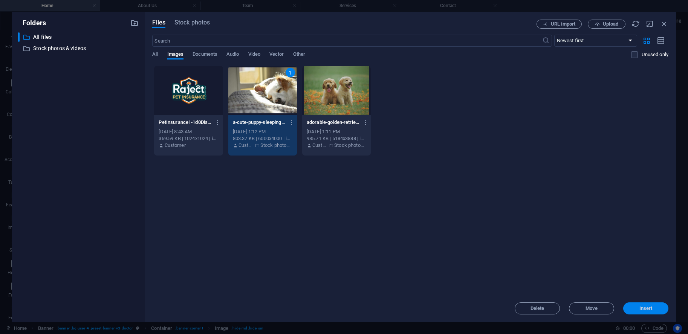
click at [651, 309] on span "Insert" at bounding box center [645, 308] width 13 height 5
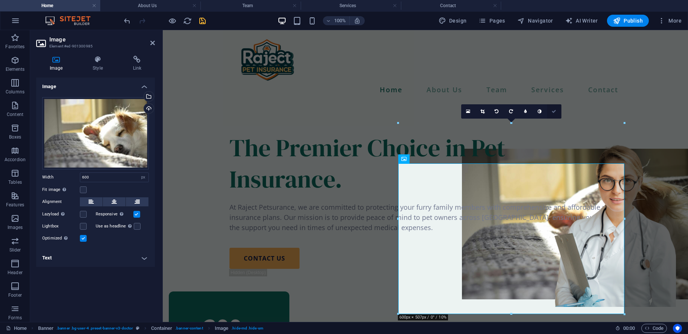
click at [557, 112] on link at bounding box center [554, 111] width 14 height 14
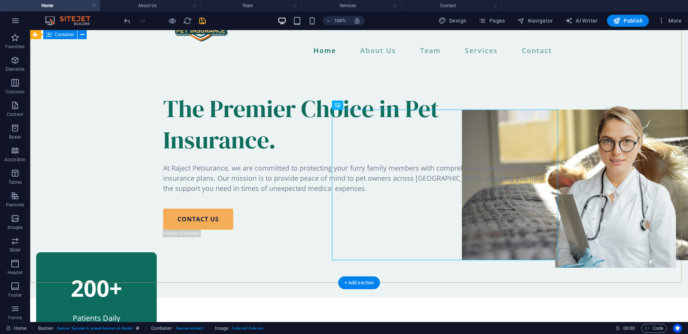
scroll to position [38, 0]
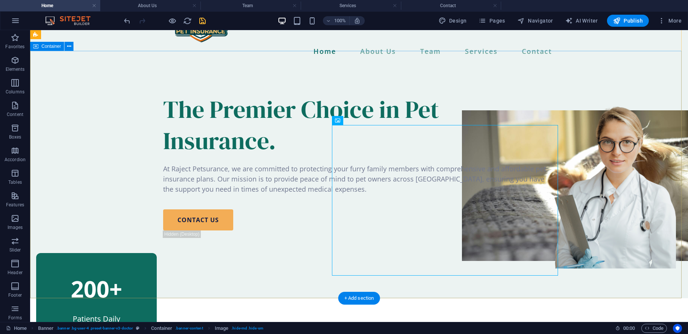
click at [638, 176] on div "The Premier Choice in Pet Insurance. At Raject Petsurance, we are committed to …" at bounding box center [359, 172] width 658 height 216
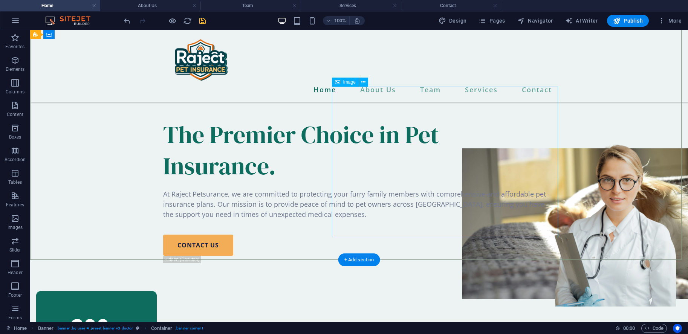
scroll to position [0, 0]
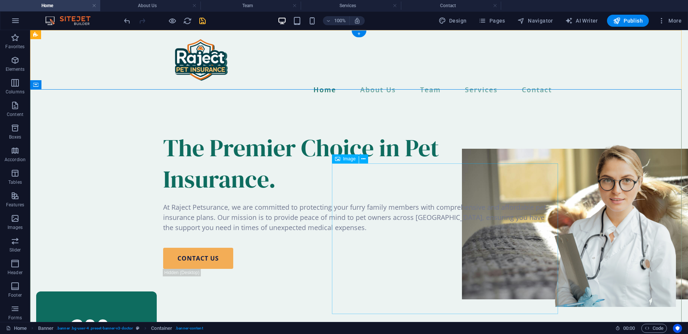
click at [462, 186] on figure at bounding box center [575, 224] width 226 height 151
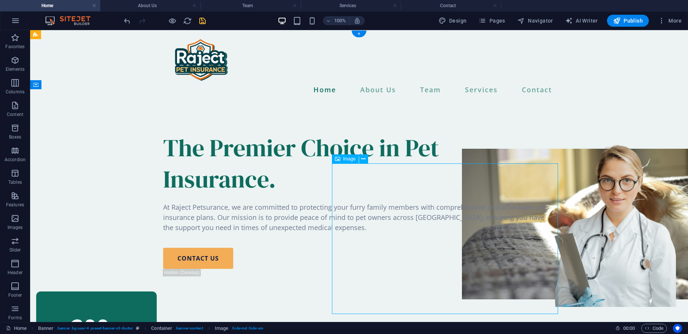
click at [462, 186] on figure at bounding box center [575, 224] width 226 height 151
select select "px"
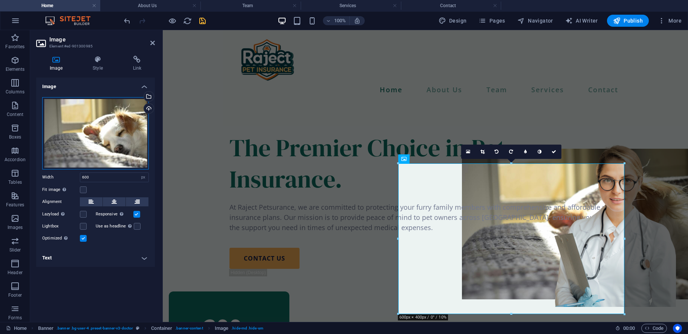
click at [102, 134] on div "Drag files here, click to choose files or select files from Files or our free s…" at bounding box center [95, 133] width 107 height 72
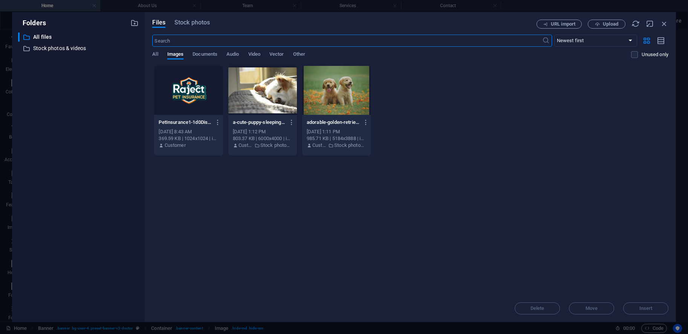
click at [269, 100] on div at bounding box center [262, 90] width 69 height 49
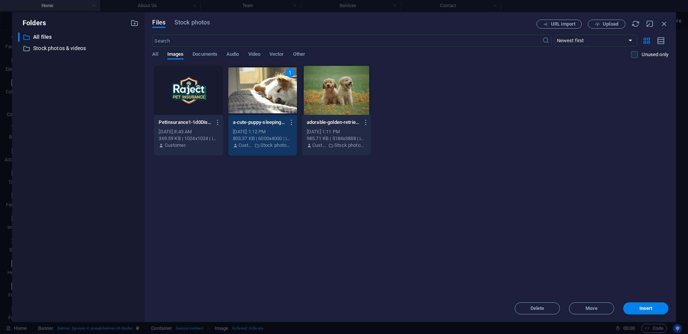
click at [328, 95] on div at bounding box center [336, 90] width 69 height 49
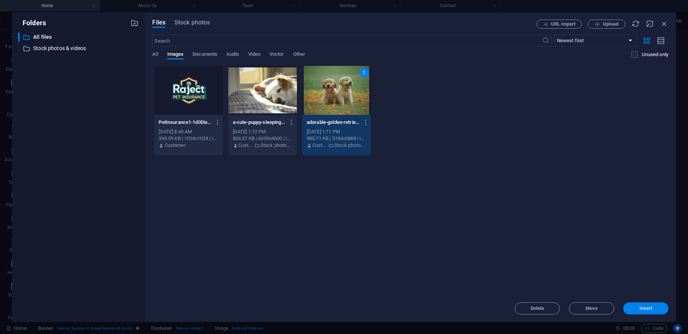
click at [649, 306] on span "Insert" at bounding box center [645, 308] width 13 height 5
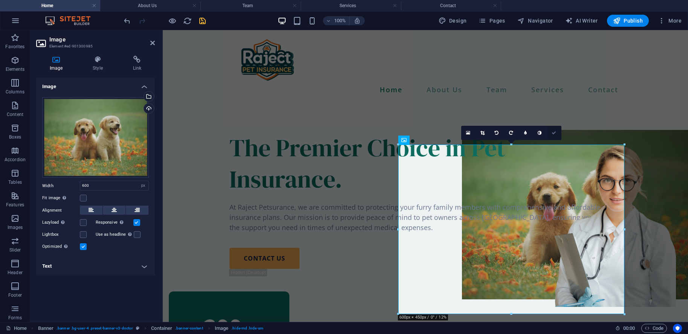
click at [553, 133] on icon at bounding box center [553, 133] width 5 height 5
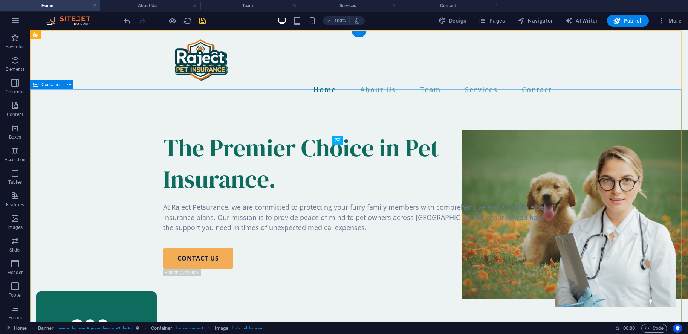
click at [608, 150] on div "The Premier Choice in Pet Insurance. At Raject Petsurance, we are committed to …" at bounding box center [359, 210] width 658 height 216
click at [462, 192] on figure at bounding box center [575, 215] width 226 height 170
click at [462, 191] on figure at bounding box center [575, 215] width 226 height 170
select select "px"
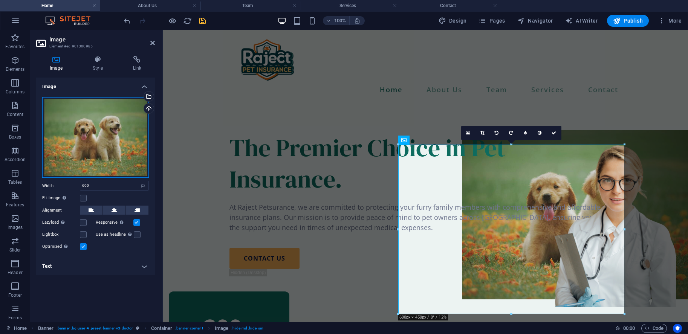
drag, startPoint x: 87, startPoint y: 137, endPoint x: 107, endPoint y: 135, distance: 19.7
click at [87, 137] on div "Drag files here, click to choose files or select files from Files or our free s…" at bounding box center [95, 137] width 107 height 81
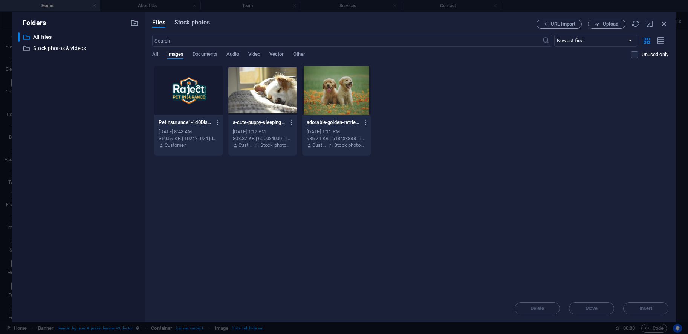
click at [189, 24] on span "Stock photos" at bounding box center [191, 22] width 35 height 9
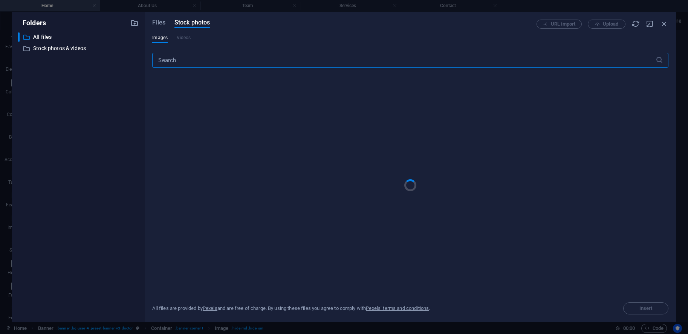
click at [197, 59] on input "text" at bounding box center [403, 60] width 503 height 15
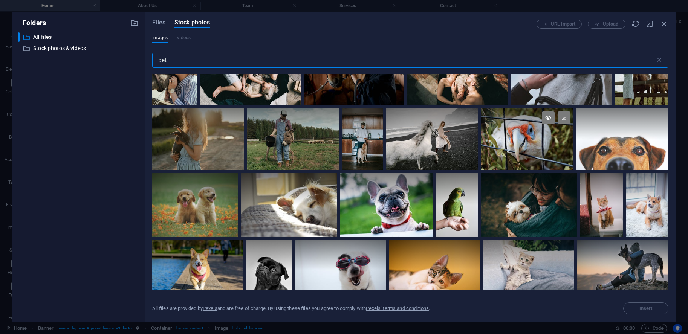
scroll to position [68, 0]
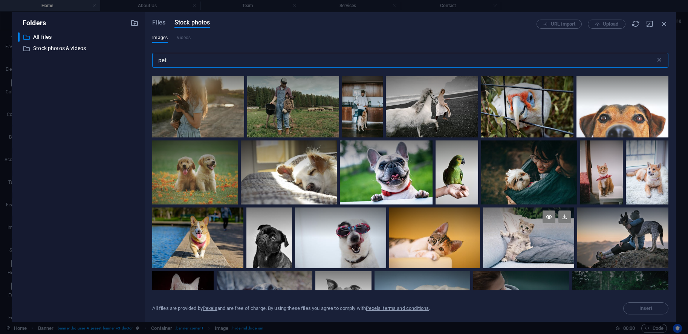
type input "pet"
click at [540, 238] on div at bounding box center [528, 238] width 91 height 61
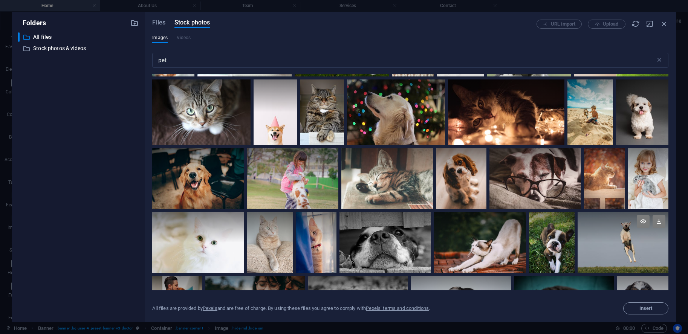
scroll to position [848, 0]
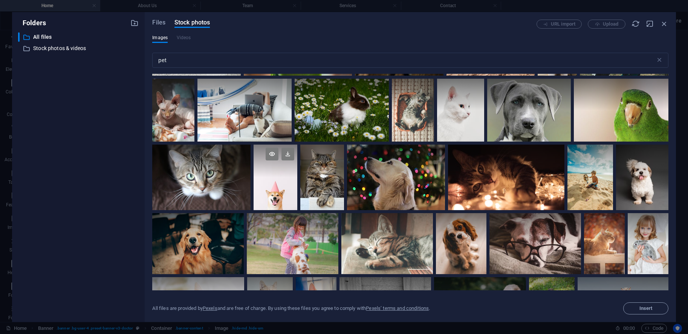
click at [271, 186] on div at bounding box center [276, 178] width 44 height 66
click at [643, 307] on span "Insert" at bounding box center [645, 308] width 13 height 5
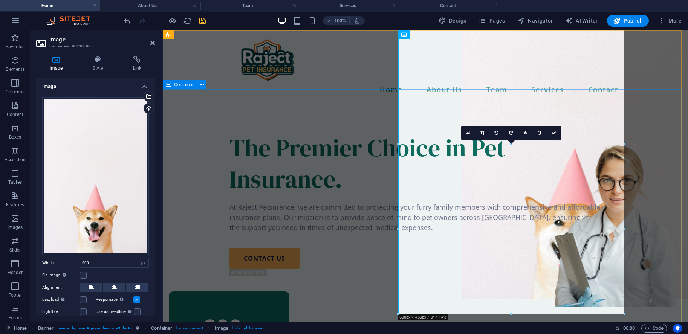
click at [651, 172] on div "The Premier Choice in Pet Insurance. At Raject Petsurance, we are committed to …" at bounding box center [425, 210] width 525 height 216
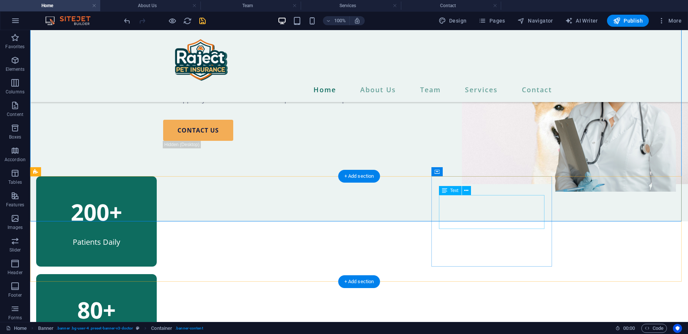
scroll to position [0, 0]
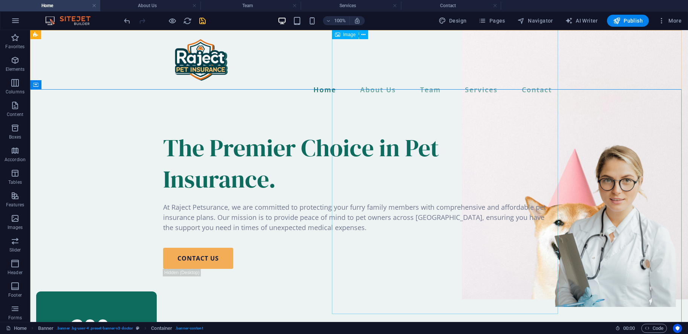
click at [505, 207] on figure at bounding box center [575, 129] width 226 height 339
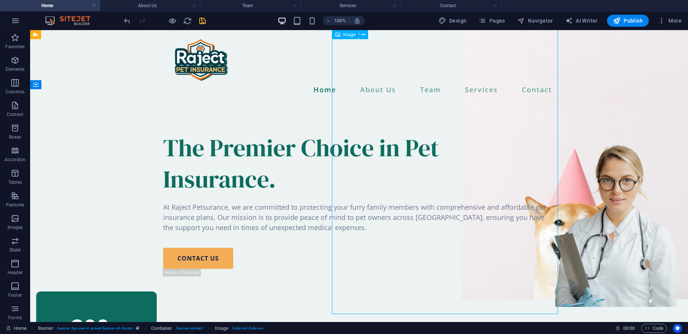
click at [505, 207] on figure at bounding box center [575, 129] width 226 height 339
select select "px"
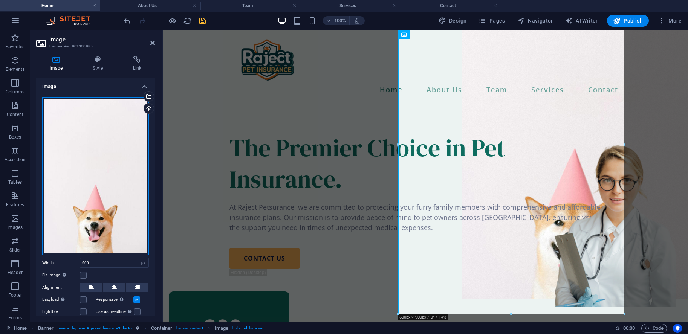
click at [92, 174] on div "Drag files here, click to choose files or select files from Files or our free s…" at bounding box center [95, 176] width 107 height 158
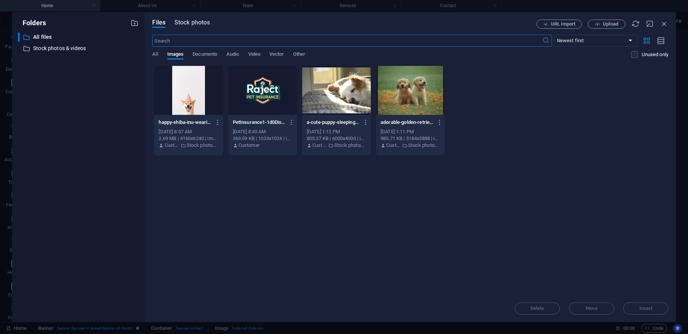
click at [183, 25] on span "Stock photos" at bounding box center [191, 22] width 35 height 9
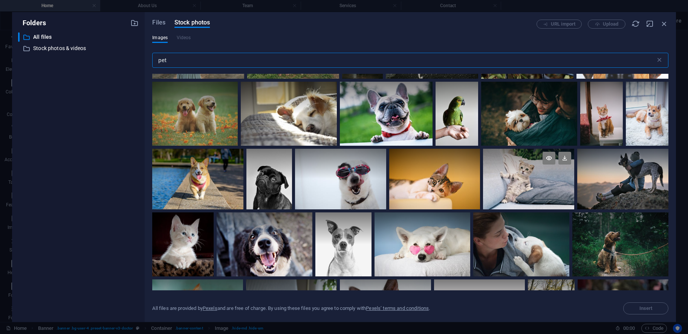
scroll to position [136, 0]
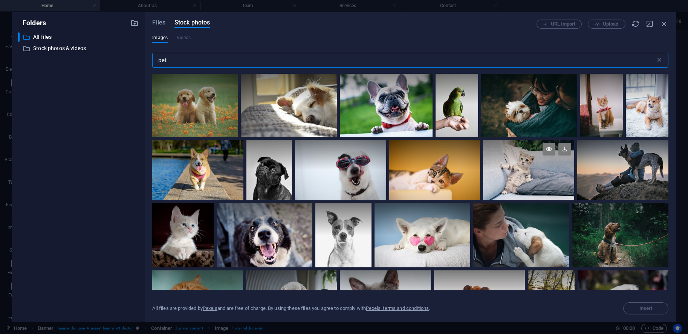
click at [515, 179] on div at bounding box center [528, 170] width 91 height 61
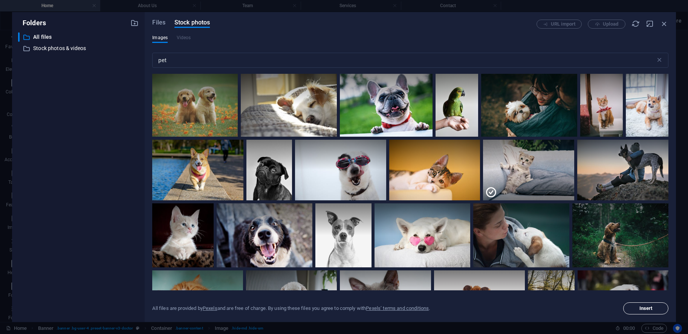
click at [638, 305] on button "Insert" at bounding box center [645, 308] width 45 height 12
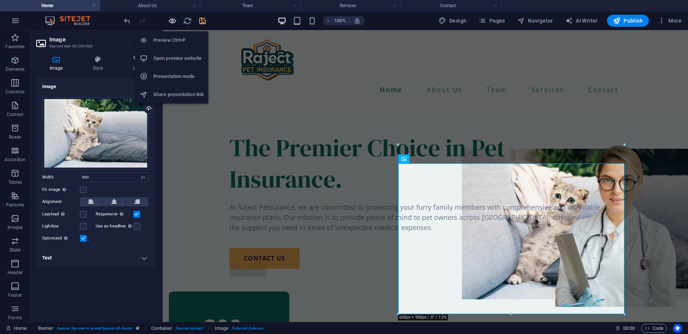
click at [170, 18] on icon "button" at bounding box center [172, 21] width 9 height 9
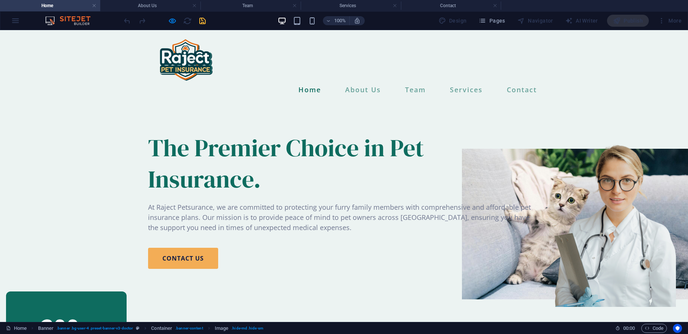
click at [462, 183] on img at bounding box center [575, 224] width 226 height 151
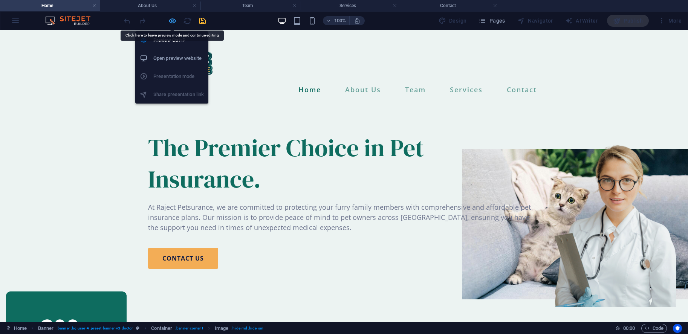
click at [168, 20] on icon "button" at bounding box center [172, 21] width 9 height 9
select select "px"
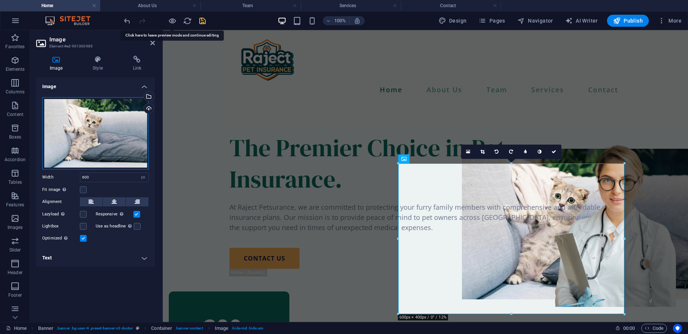
click at [123, 133] on div "Drag files here, click to choose files or select files from Files or our free s…" at bounding box center [95, 133] width 107 height 72
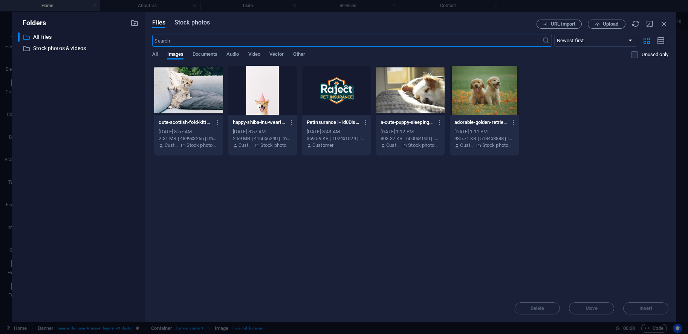
click at [189, 21] on span "Stock photos" at bounding box center [191, 22] width 35 height 9
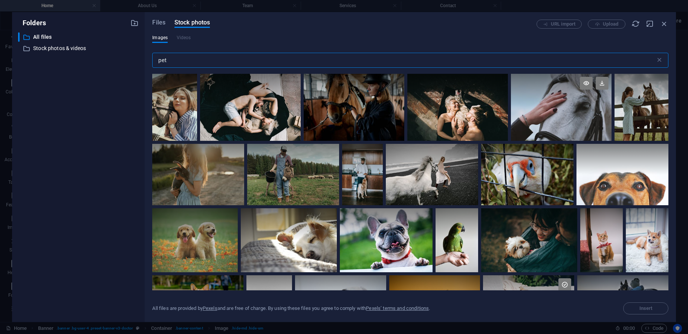
click at [531, 118] on div at bounding box center [561, 107] width 101 height 67
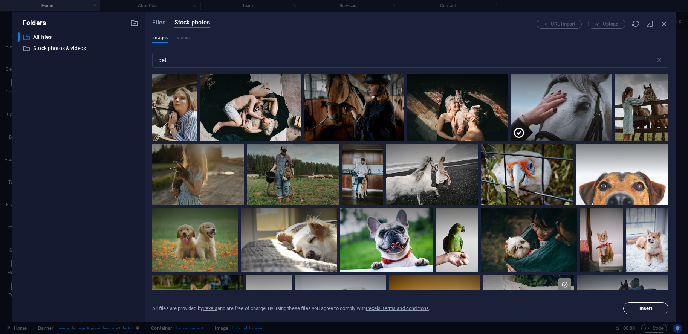
click at [643, 310] on span "Insert" at bounding box center [645, 308] width 13 height 5
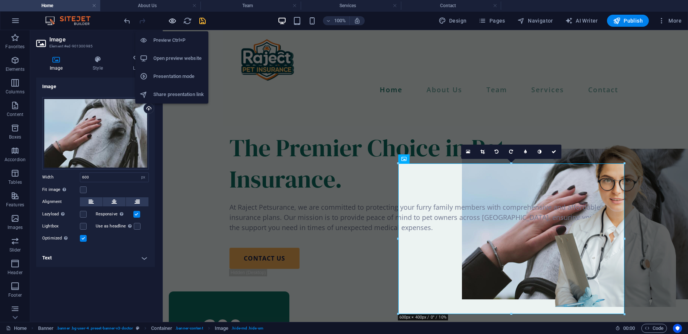
click at [172, 23] on icon "button" at bounding box center [172, 21] width 9 height 9
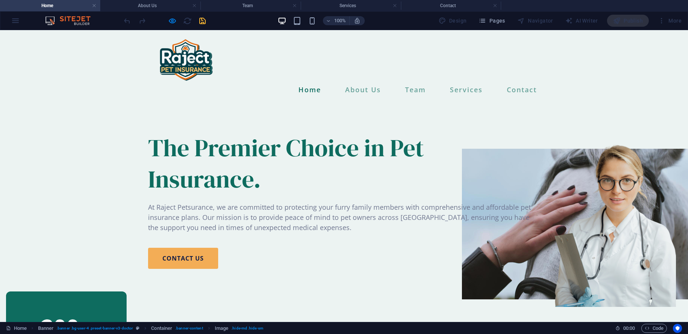
click at [463, 197] on img at bounding box center [575, 224] width 226 height 151
click at [492, 223] on img at bounding box center [575, 224] width 226 height 151
click at [462, 229] on img at bounding box center [575, 224] width 226 height 151
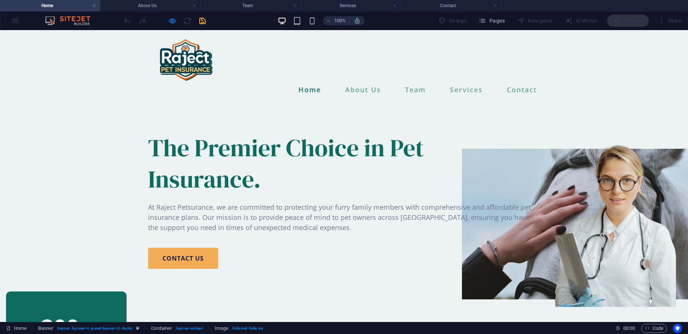
click at [462, 229] on img at bounding box center [575, 224] width 226 height 151
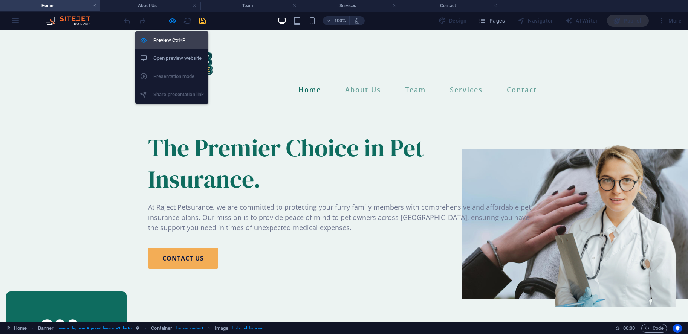
click at [173, 20] on icon "button" at bounding box center [172, 21] width 9 height 9
select select "px"
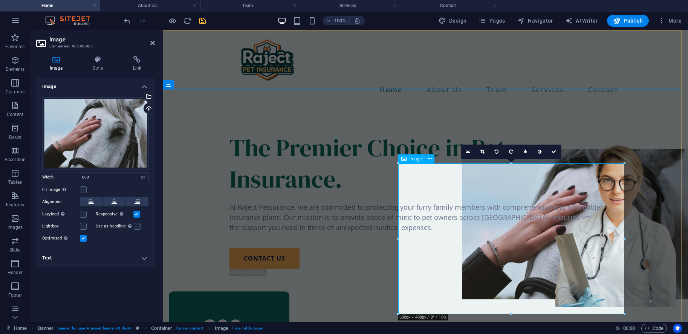
click at [462, 209] on figure at bounding box center [575, 224] width 226 height 151
click at [108, 148] on div "Drag files here, click to choose files or select files from Files or our free s…" at bounding box center [95, 133] width 107 height 72
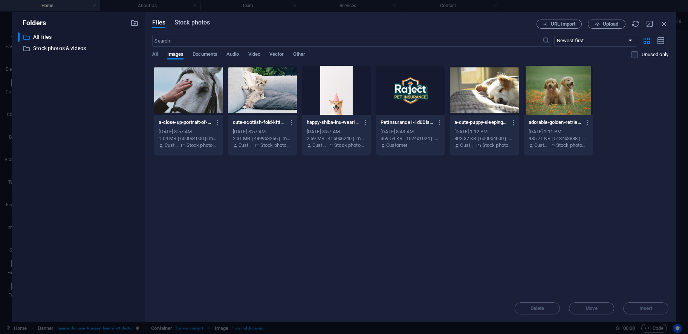
click at [187, 24] on span "Stock photos" at bounding box center [191, 22] width 35 height 9
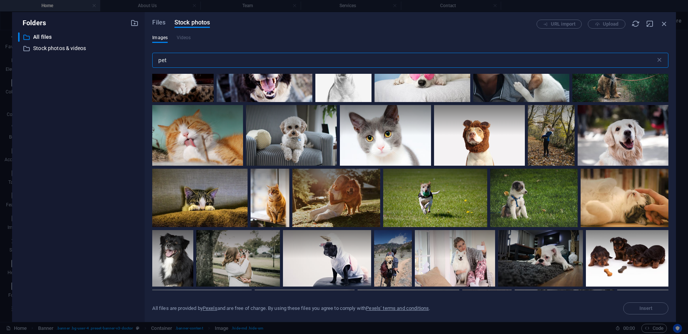
scroll to position [305, 0]
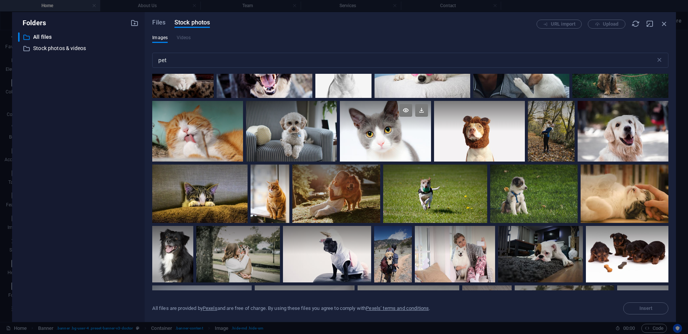
click at [395, 136] on div at bounding box center [385, 131] width 91 height 61
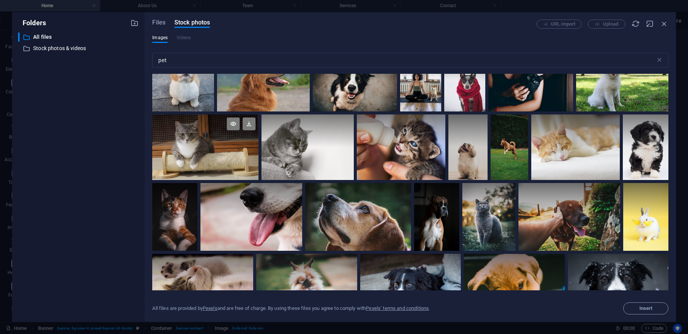
scroll to position [1932, 0]
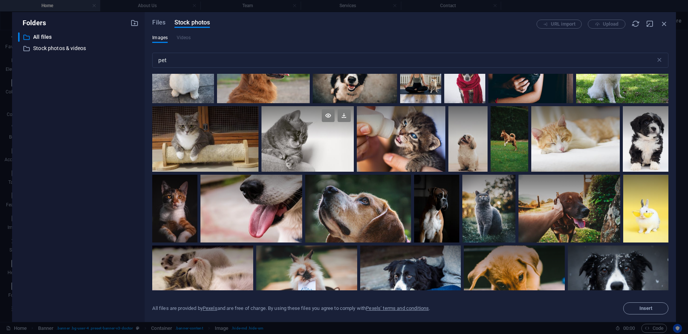
click at [354, 149] on div at bounding box center [307, 139] width 92 height 66
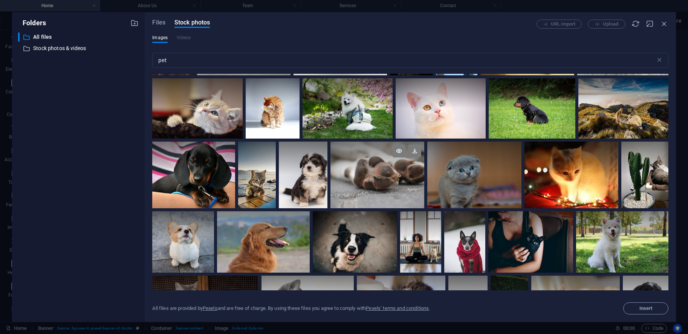
scroll to position [1899, 0]
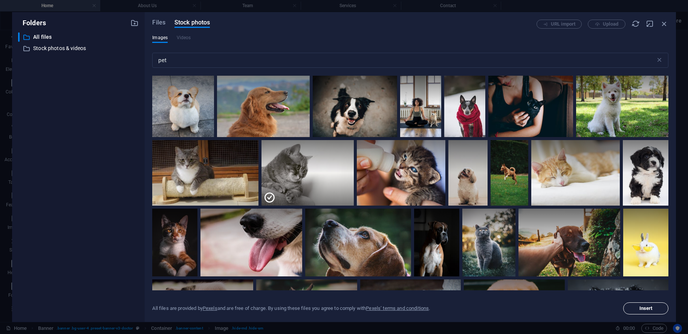
click at [632, 311] on button "Insert" at bounding box center [645, 308] width 45 height 12
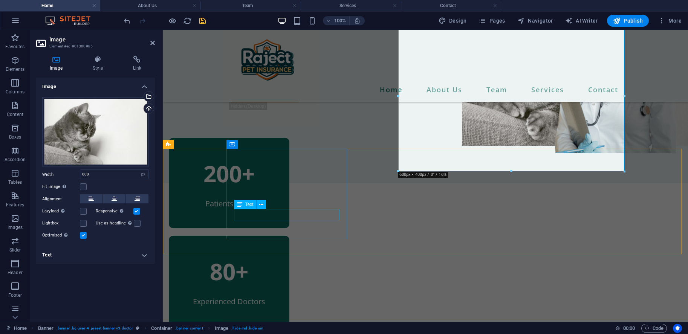
scroll to position [0, 0]
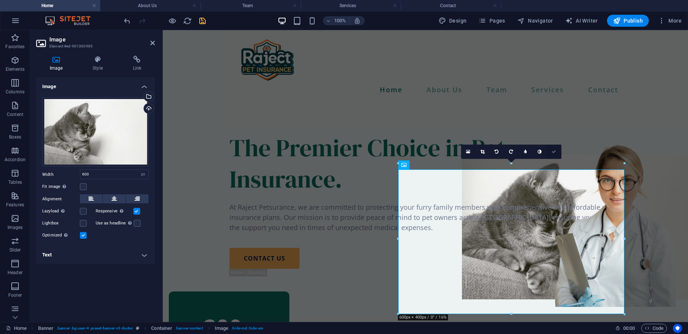
drag, startPoint x: 554, startPoint y: 149, endPoint x: 493, endPoint y: 147, distance: 61.1
click at [554, 149] on link at bounding box center [554, 152] width 14 height 14
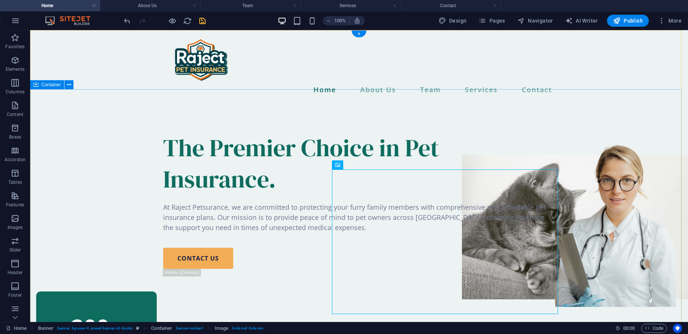
click at [636, 130] on div "The Premier Choice in Pet Insurance. At Raject Petsurance, we are committed to …" at bounding box center [359, 210] width 658 height 216
drag, startPoint x: 203, startPoint y: 24, endPoint x: 185, endPoint y: 99, distance: 76.7
click at [203, 24] on icon "save" at bounding box center [202, 21] width 9 height 9
select select "px"
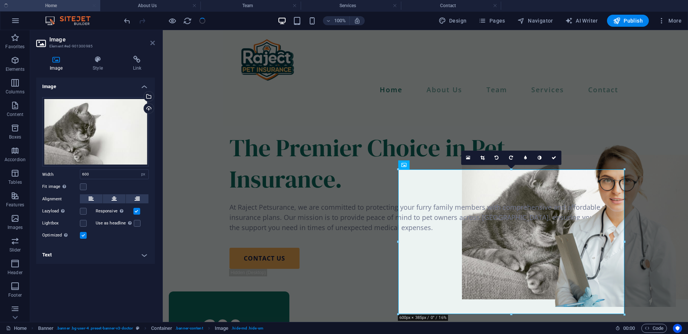
click at [152, 40] on icon at bounding box center [152, 43] width 5 height 6
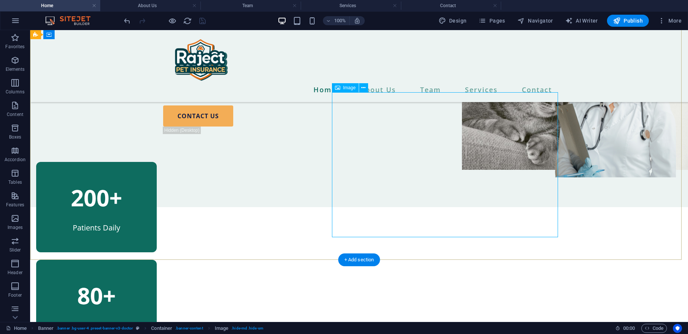
scroll to position [77, 0]
